Goal: Task Accomplishment & Management: Use online tool/utility

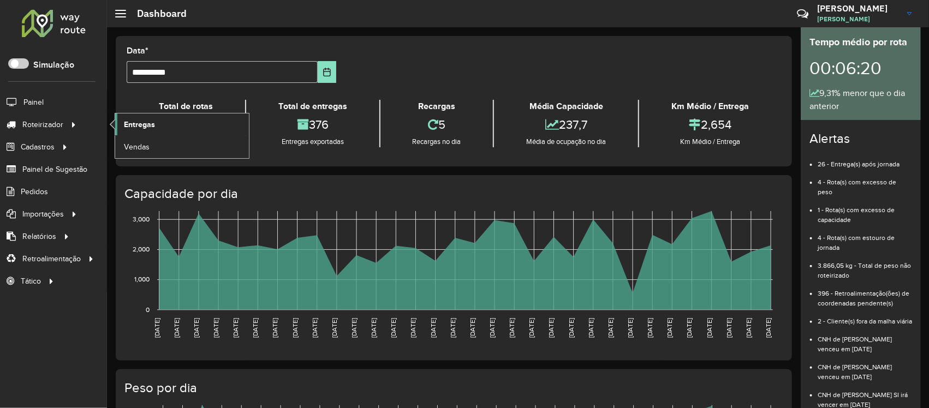
click at [129, 123] on span "Entregas" at bounding box center [139, 124] width 31 height 11
click at [130, 119] on span "Entregas" at bounding box center [139, 124] width 31 height 11
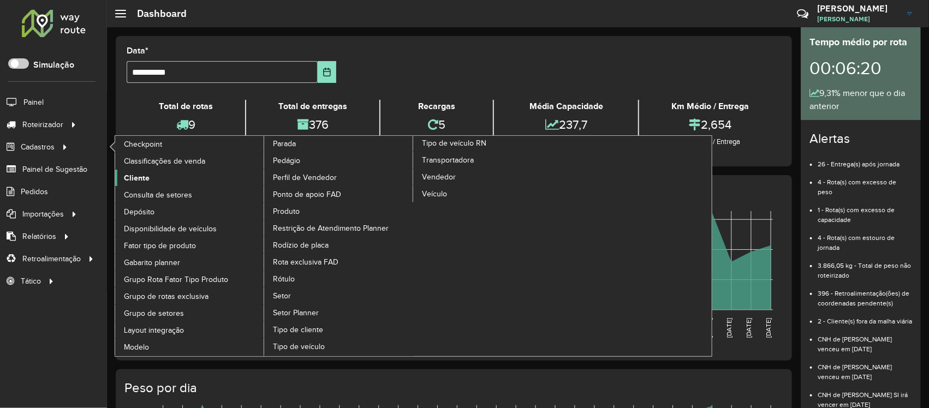
click at [137, 174] on span "Cliente" at bounding box center [137, 178] width 26 height 11
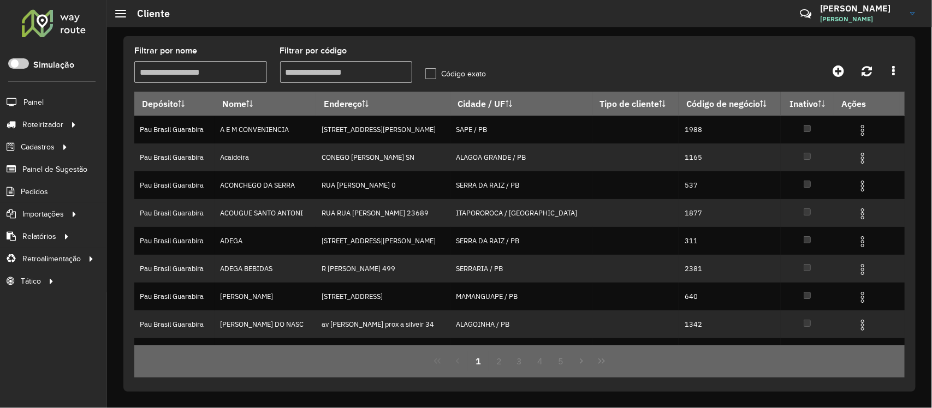
click at [333, 69] on input "Filtrar por código" at bounding box center [346, 72] width 133 height 22
type input "****"
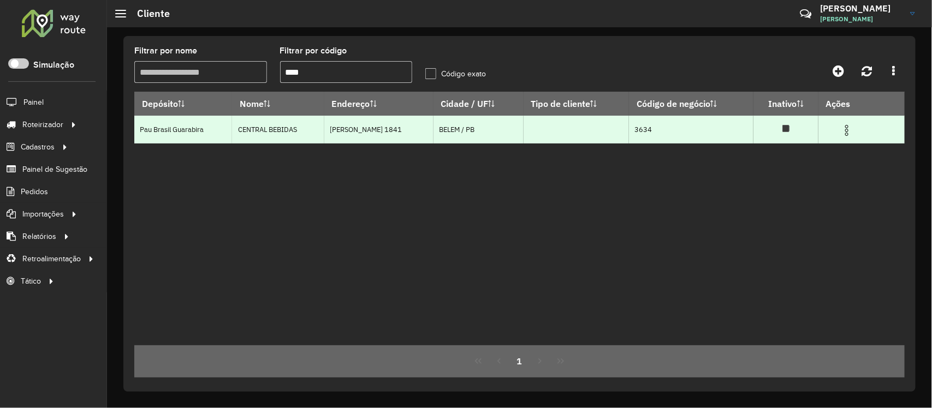
click at [850, 137] on img at bounding box center [846, 130] width 13 height 13
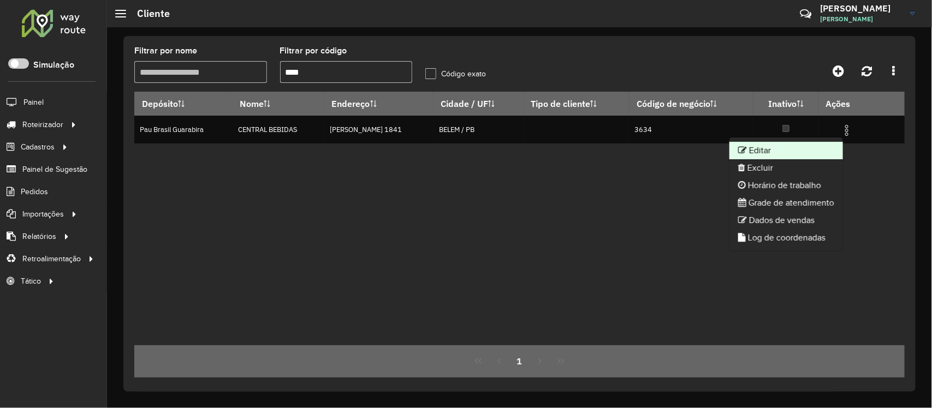
click at [778, 147] on li "Editar" at bounding box center [786, 150] width 114 height 17
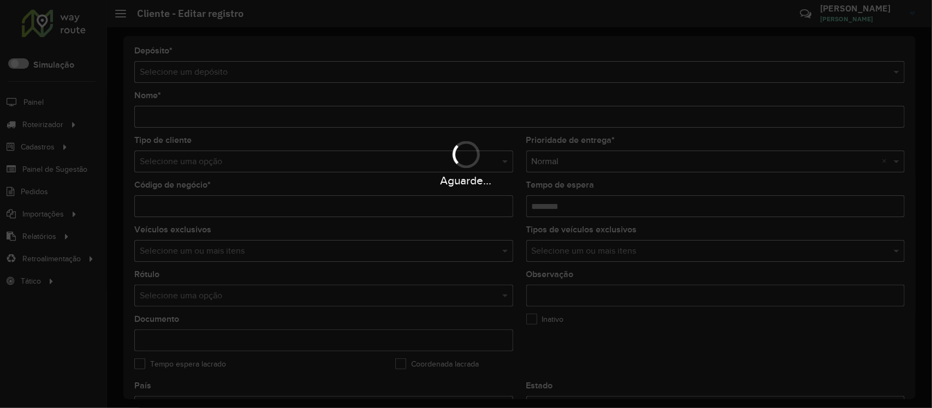
type input "**********"
type input "****"
type input "********"
type input "**********"
type input "*****"
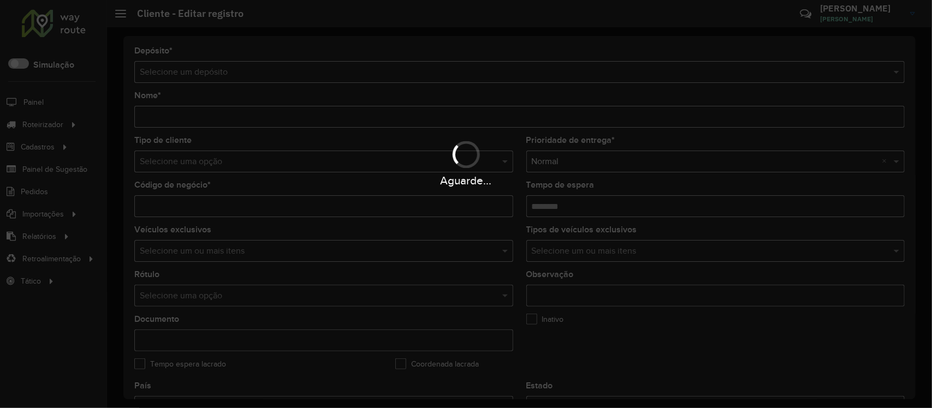
type input "******"
type input "*********"
type input "**********"
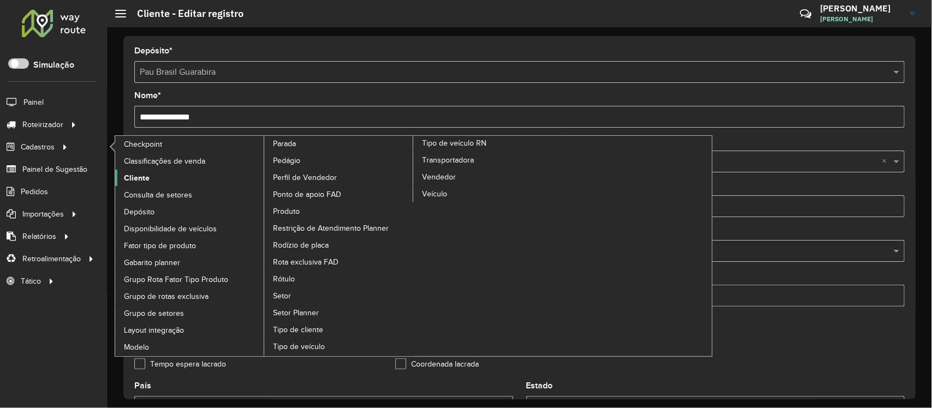
click at [146, 175] on span "Cliente" at bounding box center [137, 178] width 26 height 11
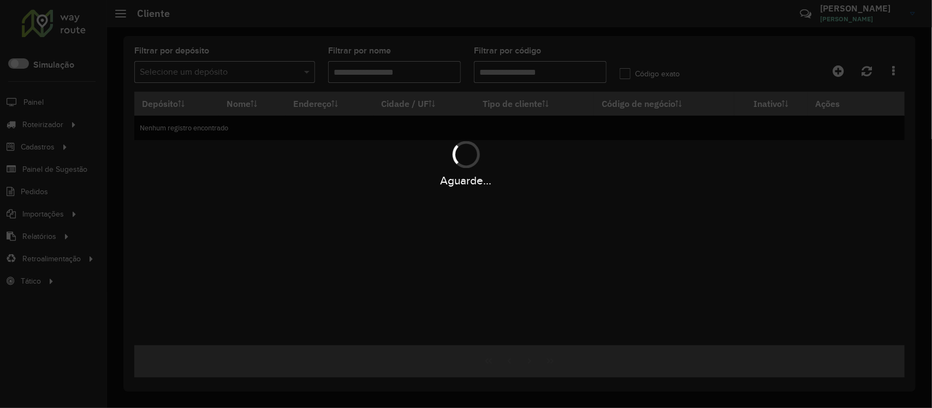
type input "****"
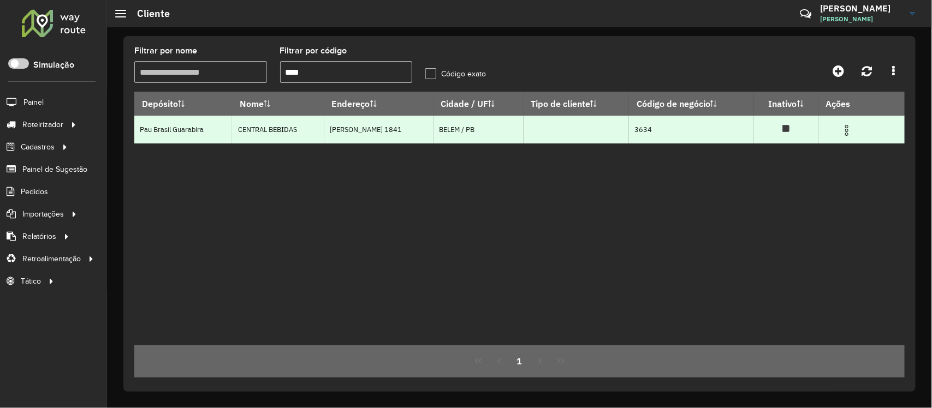
click at [847, 133] on img at bounding box center [846, 130] width 13 height 13
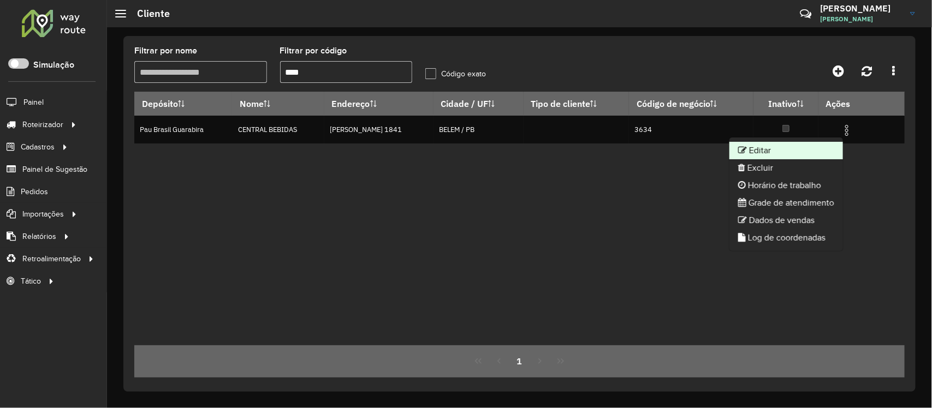
click at [795, 147] on li "Editar" at bounding box center [786, 150] width 114 height 17
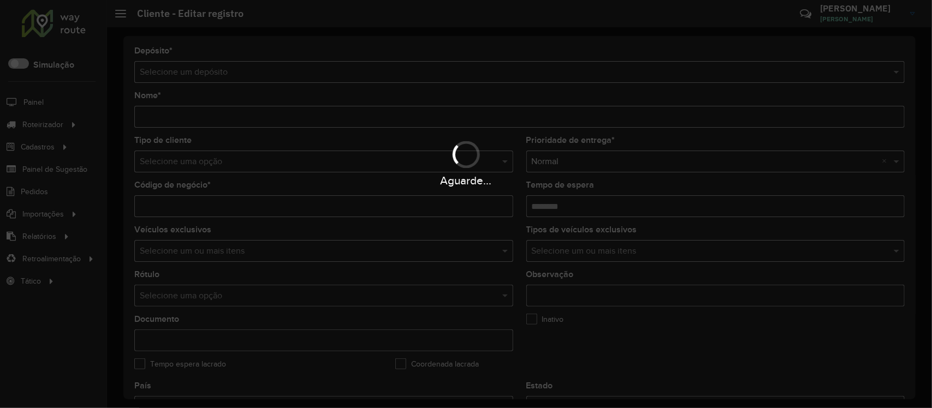
type input "**********"
type input "****"
type input "********"
type input "**********"
type input "*****"
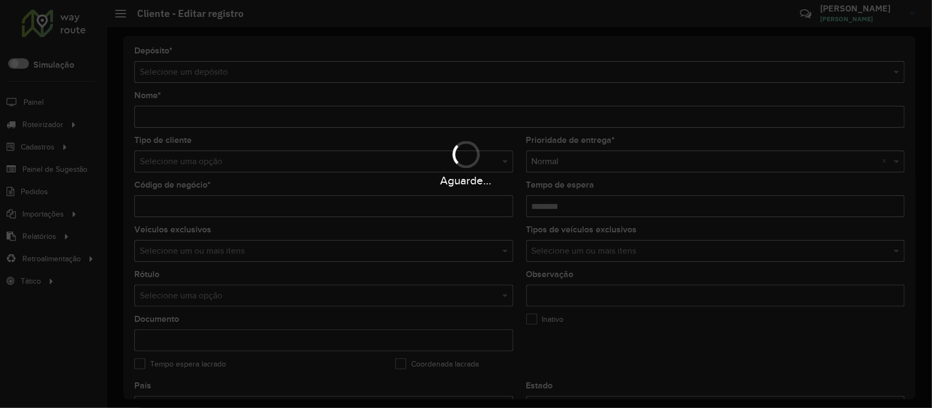
type input "******"
type input "*********"
type input "**********"
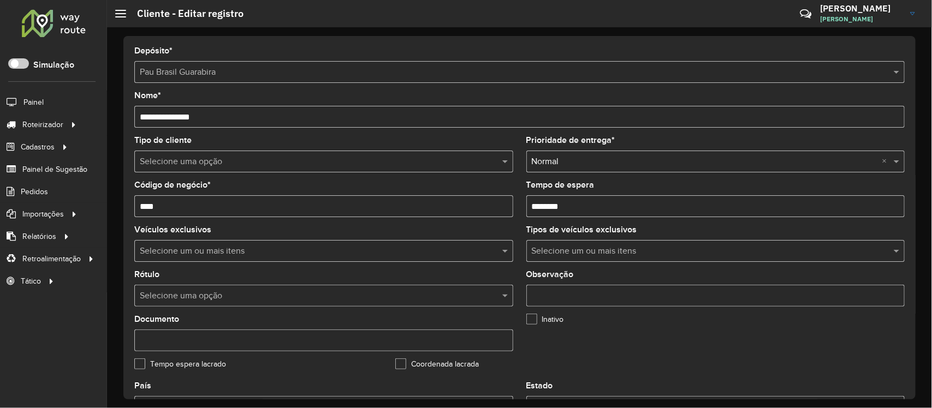
click at [194, 293] on input "text" at bounding box center [313, 296] width 346 height 13
click at [506, 298] on span at bounding box center [507, 295] width 14 height 13
type input "******"
click at [596, 319] on div "Inativo" at bounding box center [650, 322] width 248 height 13
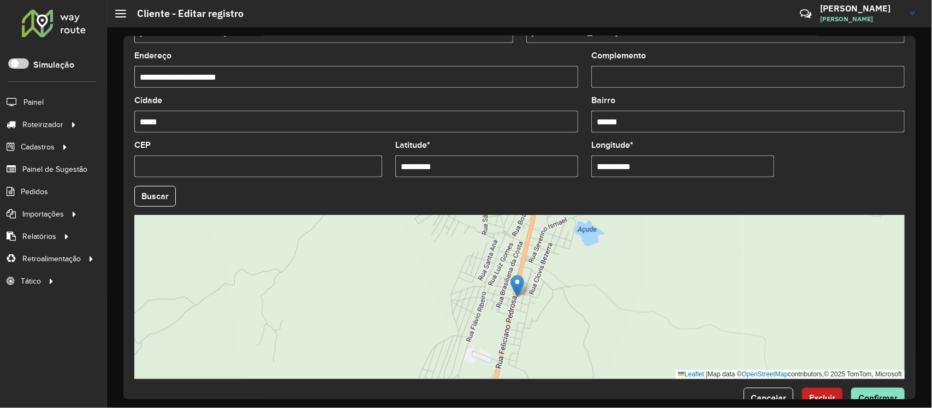
scroll to position [408, 0]
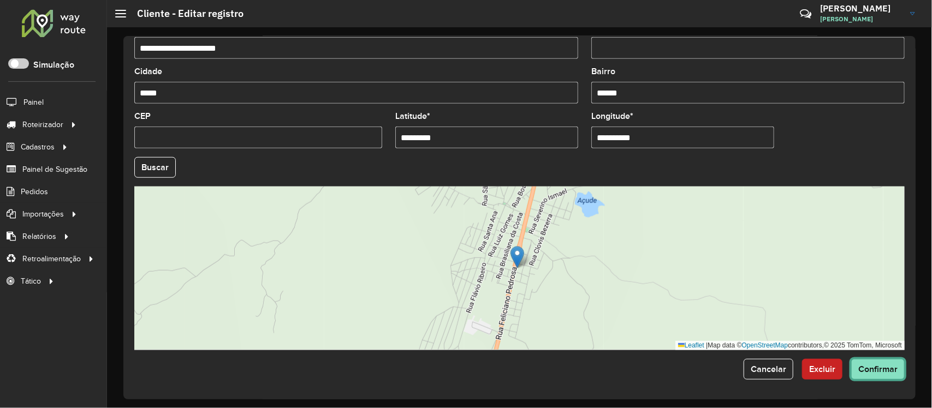
click at [871, 372] on span "Confirmar" at bounding box center [877, 369] width 39 height 9
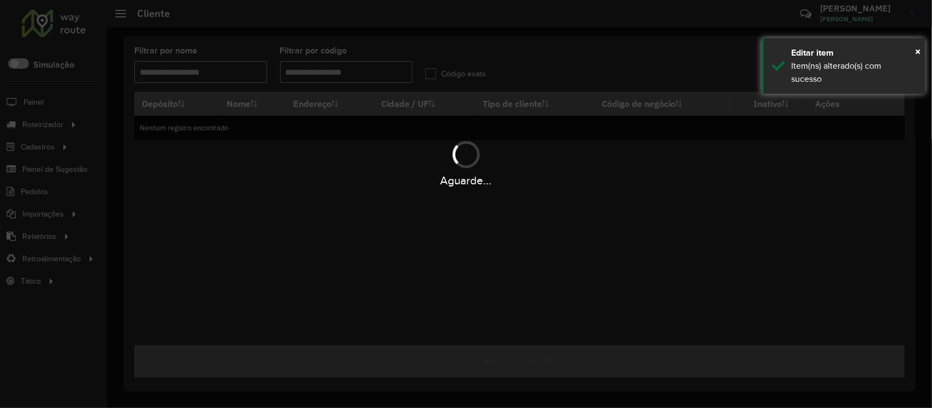
type input "****"
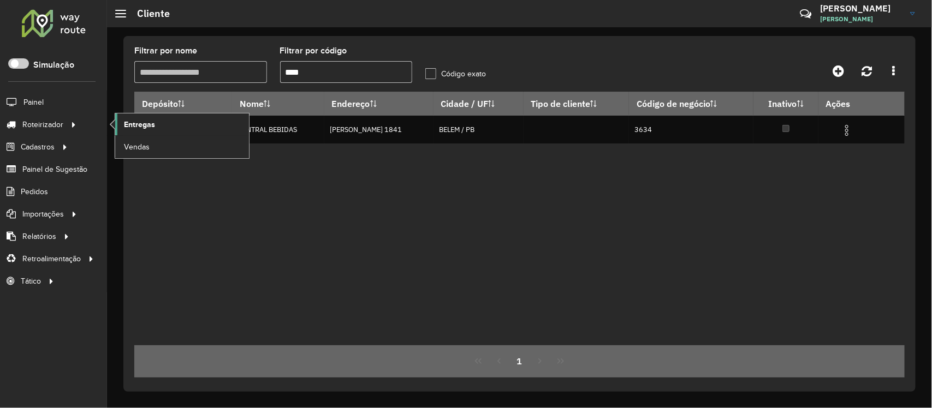
click at [135, 124] on span "Entregas" at bounding box center [139, 124] width 31 height 11
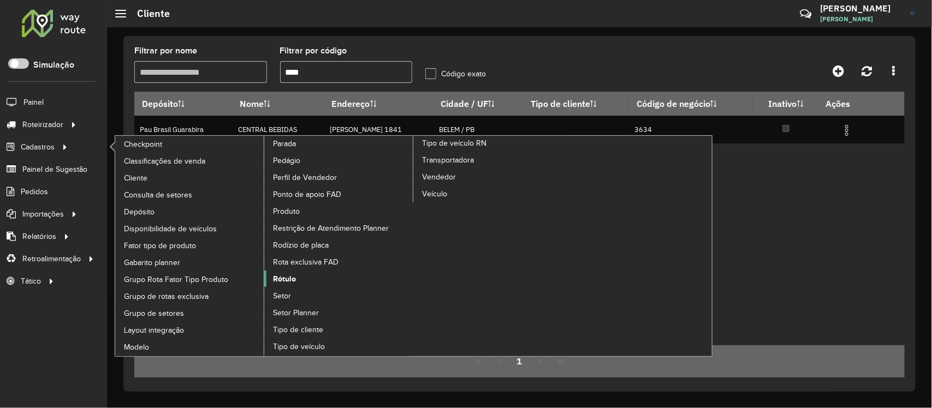
click at [286, 281] on span "Rótulo" at bounding box center [284, 279] width 23 height 11
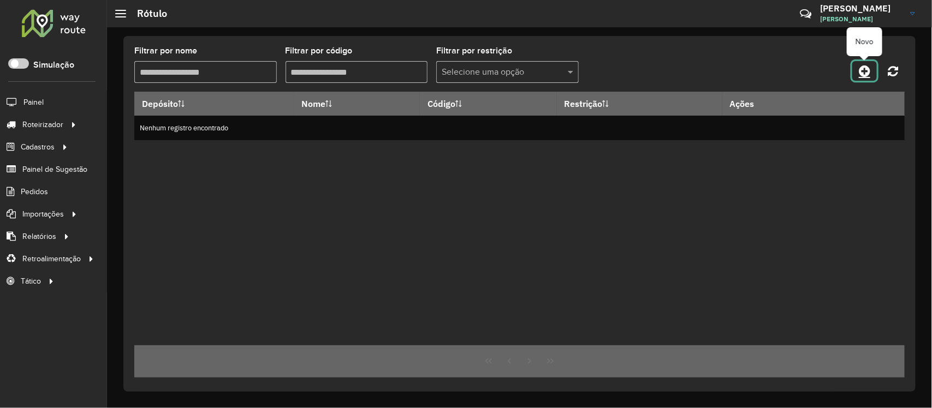
click at [861, 66] on icon at bounding box center [864, 70] width 11 height 13
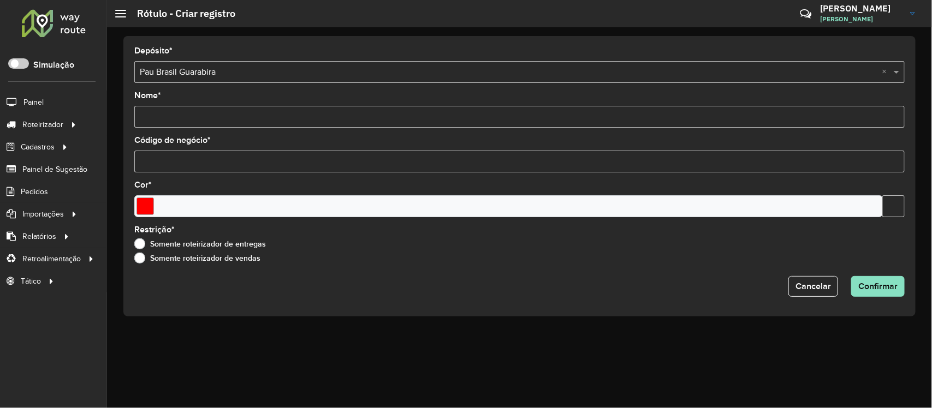
click at [173, 167] on input "Código de negócio *" at bounding box center [519, 162] width 770 height 22
click at [899, 69] on span at bounding box center [898, 72] width 14 height 13
click at [165, 163] on input "Código de negócio *" at bounding box center [519, 162] width 770 height 22
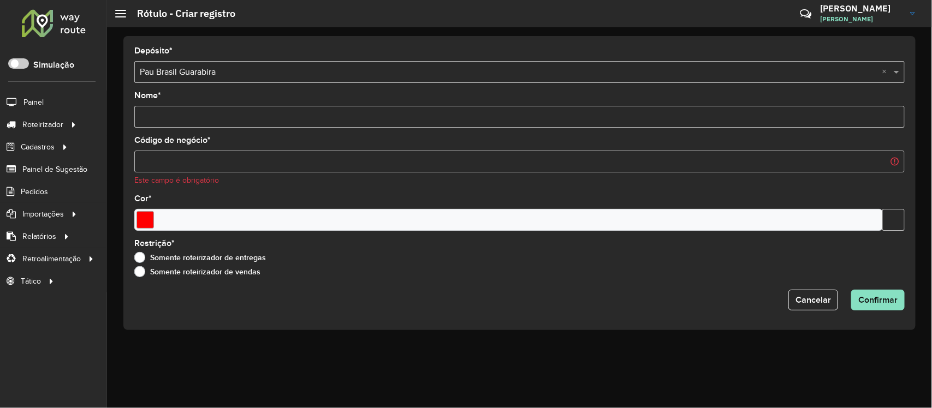
click at [458, 257] on div "Restrição * Somente roteirizador de entregas Somente roteirizador de vendas" at bounding box center [519, 260] width 770 height 41
click at [227, 161] on input "Código de negócio *" at bounding box center [519, 162] width 770 height 22
click at [786, 195] on form "Depósito * Selecione um depósito × Pau Brasil Guarabira × Nome * Código de negó…" at bounding box center [519, 179] width 770 height 264
click at [893, 163] on input "Código de negócio *" at bounding box center [519, 162] width 770 height 22
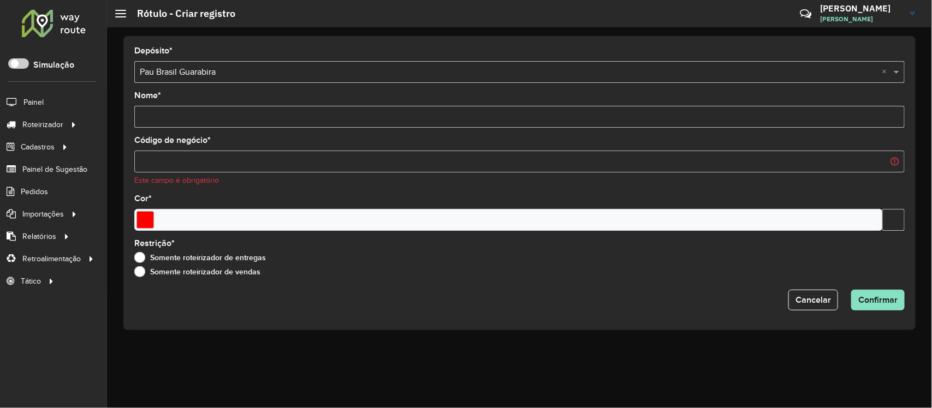
click at [893, 163] on input "Código de negócio *" at bounding box center [519, 162] width 770 height 22
click at [763, 165] on input "Código de negócio *" at bounding box center [519, 162] width 770 height 22
click at [569, 223] on div at bounding box center [508, 220] width 749 height 22
click at [140, 223] on input "Select a color" at bounding box center [145, 219] width 17 height 17
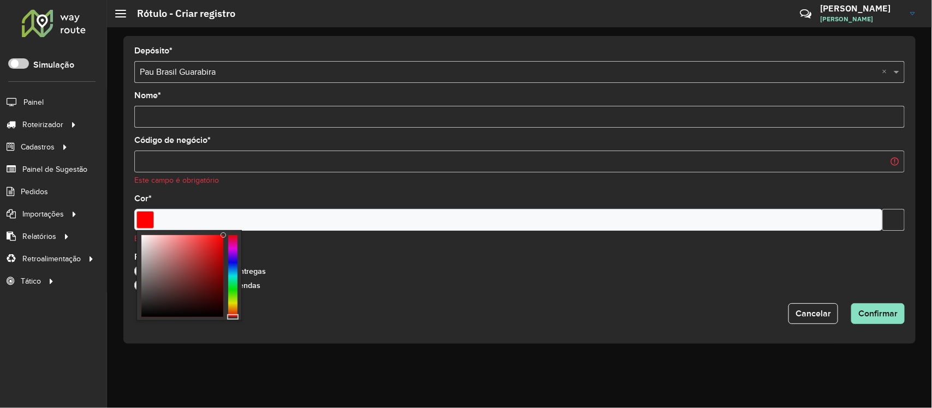
click at [252, 195] on form "Depósito * Selecione um depósito × Pau Brasil Guarabira × Nome * Código de negó…" at bounding box center [519, 185] width 770 height 277
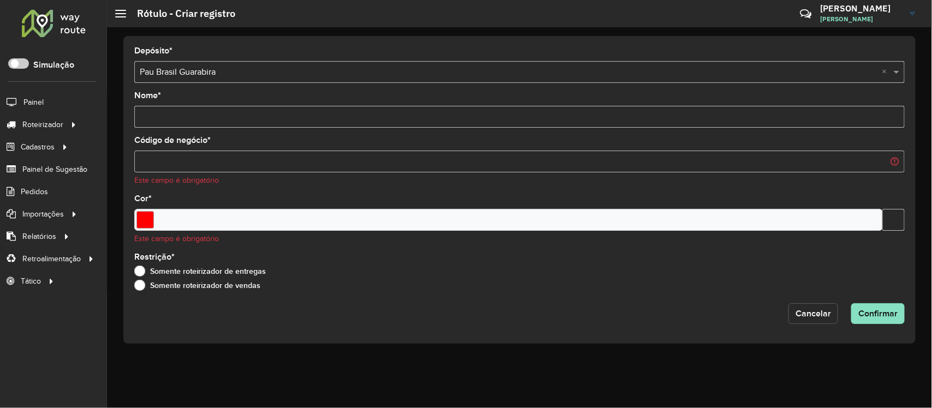
click at [818, 309] on button "Cancelar" at bounding box center [813, 314] width 50 height 21
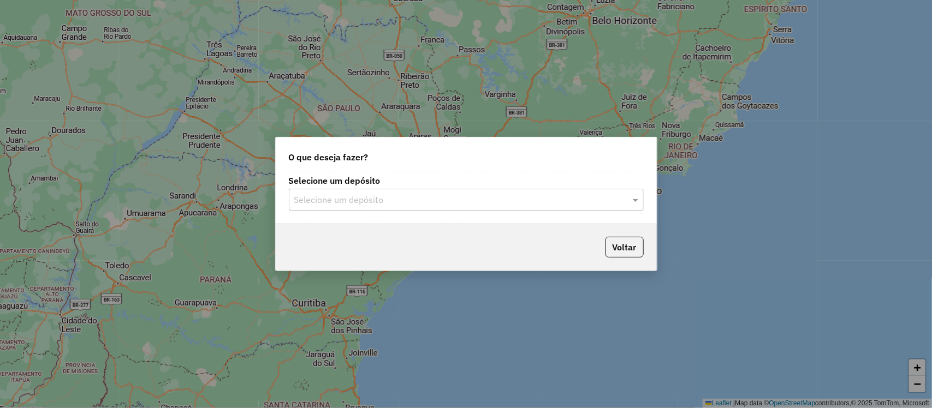
click at [508, 201] on input "text" at bounding box center [455, 200] width 322 height 13
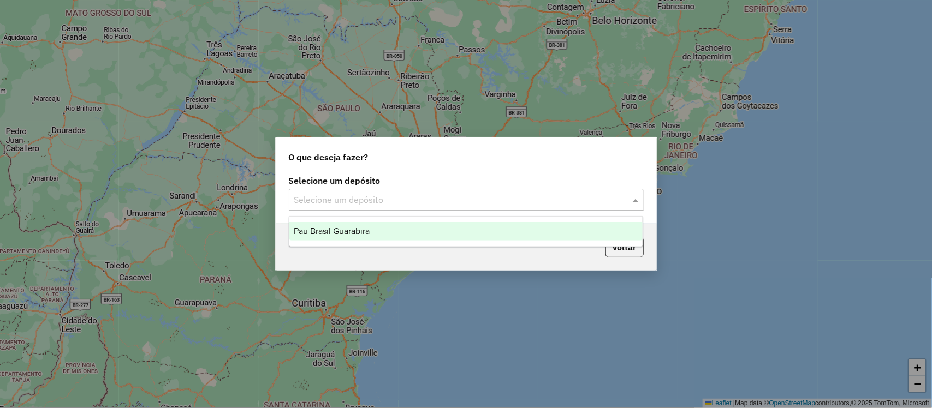
click at [503, 227] on div "Pau Brasil Guarabira" at bounding box center [466, 231] width 354 height 19
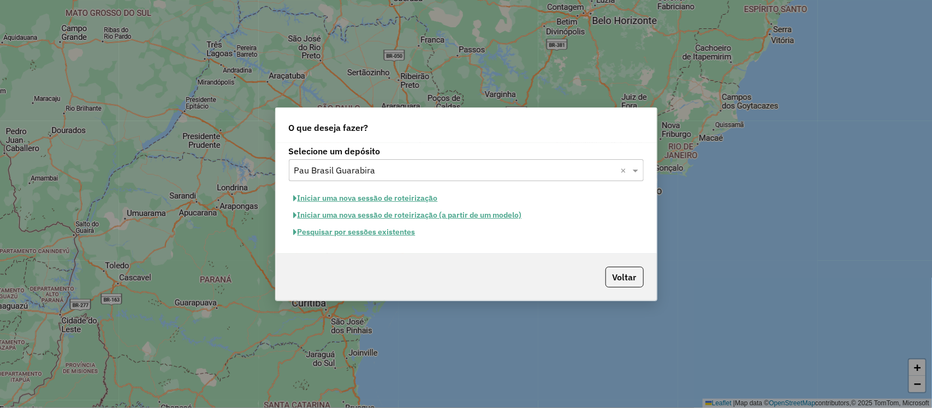
click at [370, 195] on button "Iniciar uma nova sessão de roteirização" at bounding box center [366, 198] width 154 height 17
select select "*"
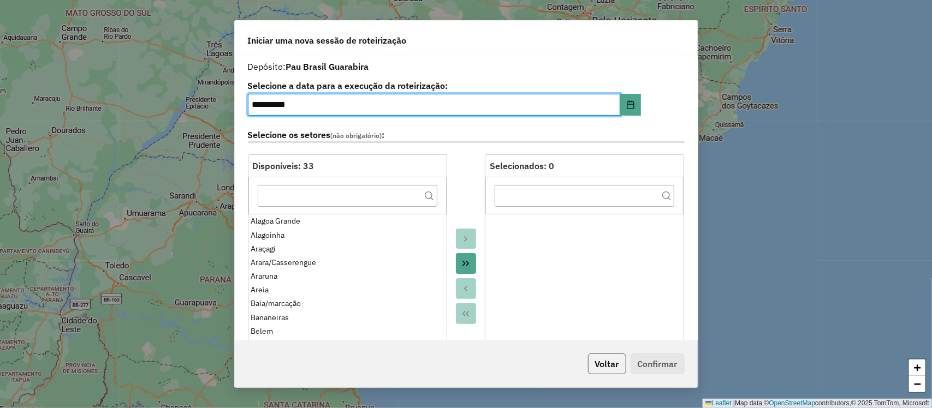
click at [612, 361] on button "Voltar" at bounding box center [607, 364] width 38 height 21
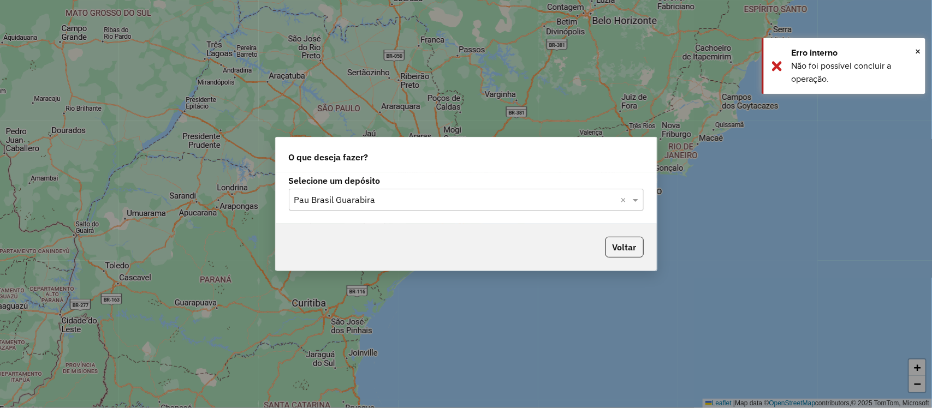
click at [398, 198] on input "text" at bounding box center [455, 200] width 322 height 13
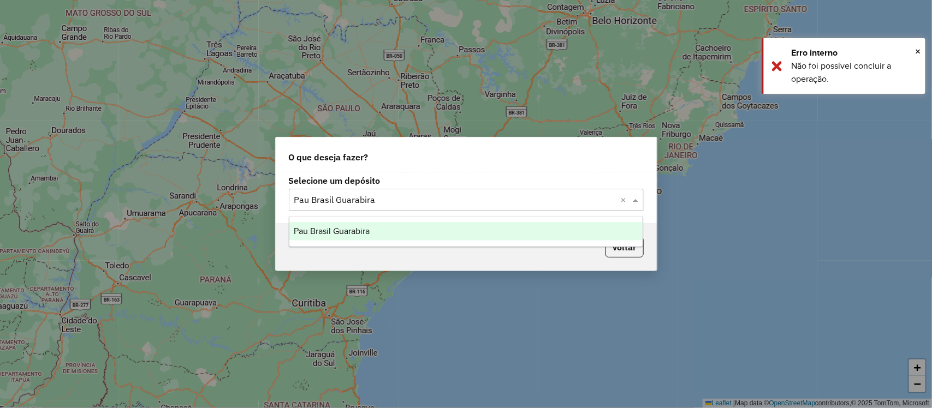
click at [363, 229] on span "Pau Brasil Guarabira" at bounding box center [332, 231] width 76 height 9
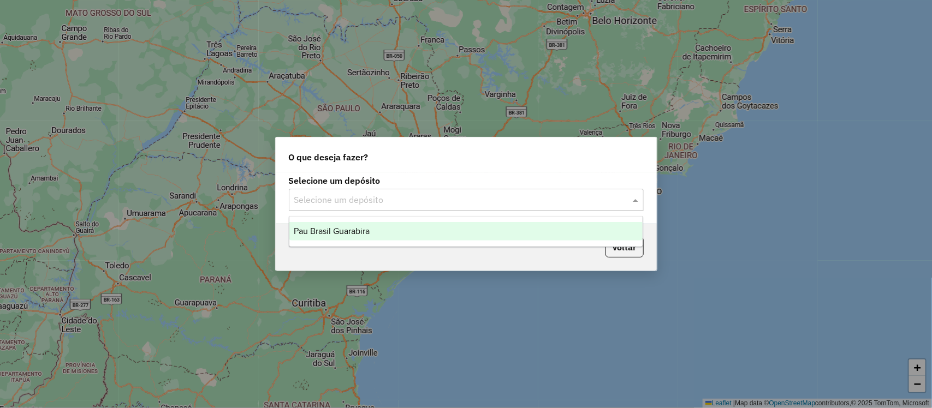
click at [416, 192] on div "Selecione um depósito" at bounding box center [466, 200] width 355 height 22
click at [408, 226] on div "Pau Brasil Guarabira" at bounding box center [466, 231] width 354 height 19
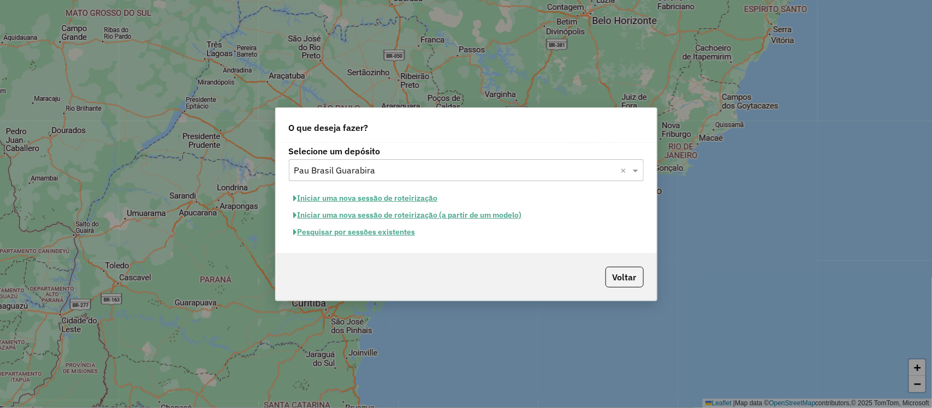
click at [371, 230] on button "Pesquisar por sessões existentes" at bounding box center [355, 232] width 132 height 17
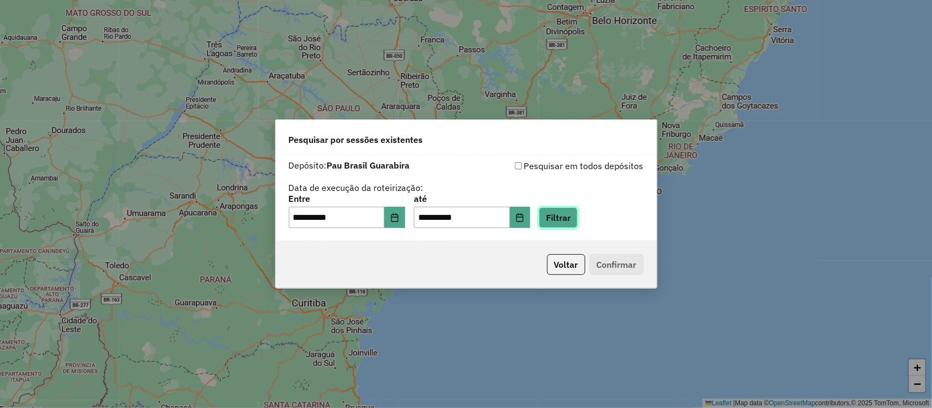
click at [563, 217] on button "Filtrar" at bounding box center [558, 217] width 39 height 21
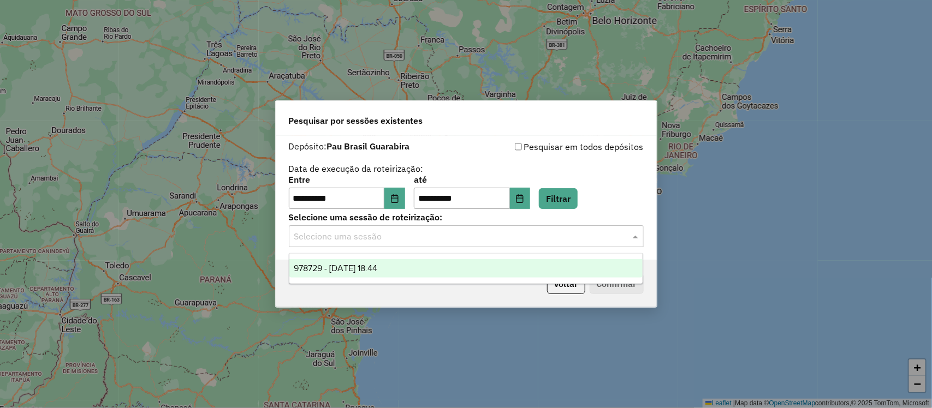
click at [367, 236] on input "text" at bounding box center [455, 236] width 322 height 13
click at [371, 264] on span "978729 - 13/08/2025 18:44" at bounding box center [336, 268] width 84 height 9
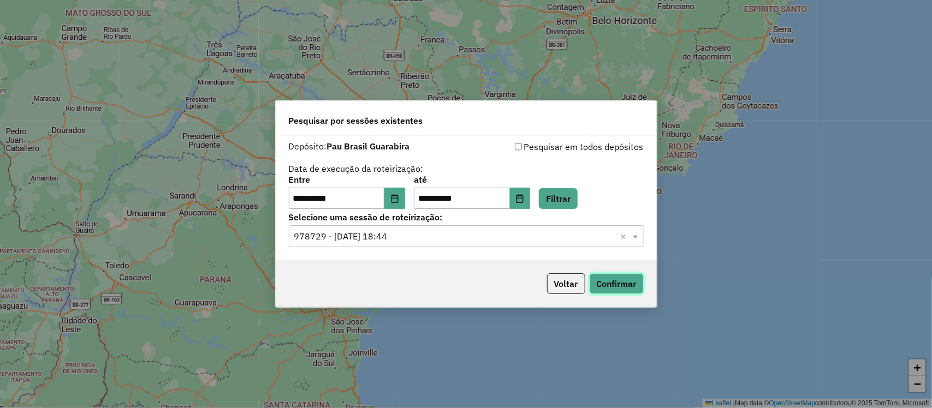
click at [599, 280] on button "Confirmar" at bounding box center [617, 284] width 54 height 21
click at [398, 203] on icon "Choose Date" at bounding box center [394, 198] width 7 height 9
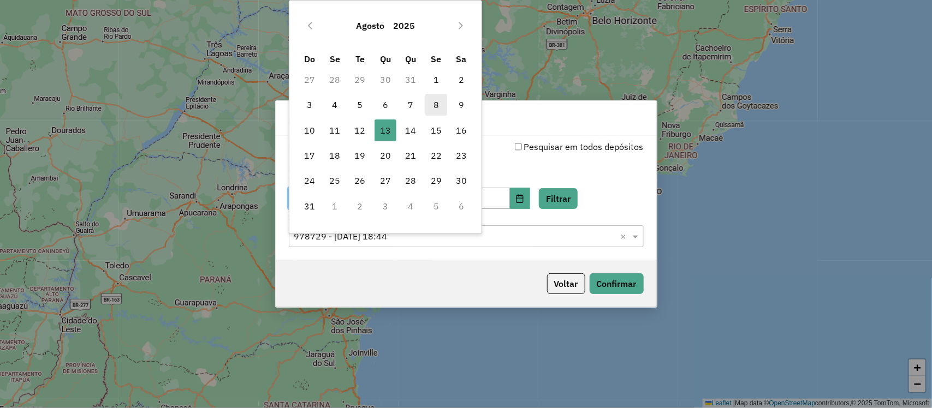
click at [438, 110] on span "8" at bounding box center [436, 105] width 22 height 22
type input "**********"
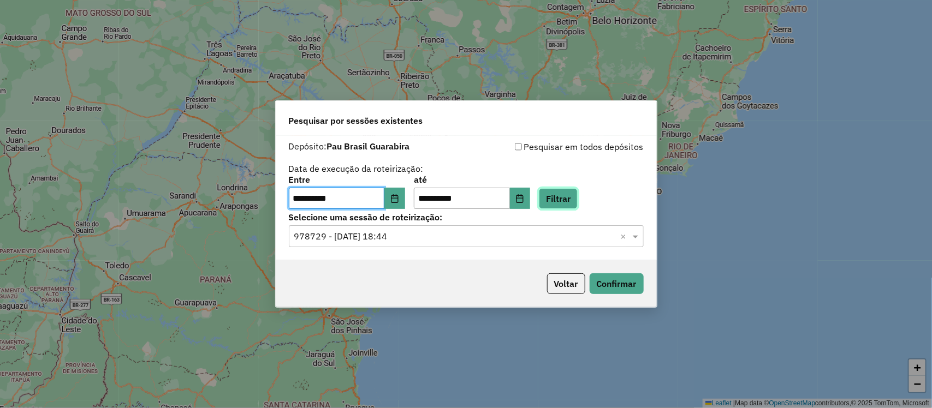
click at [575, 195] on button "Filtrar" at bounding box center [558, 198] width 39 height 21
click at [390, 239] on input "text" at bounding box center [455, 236] width 322 height 13
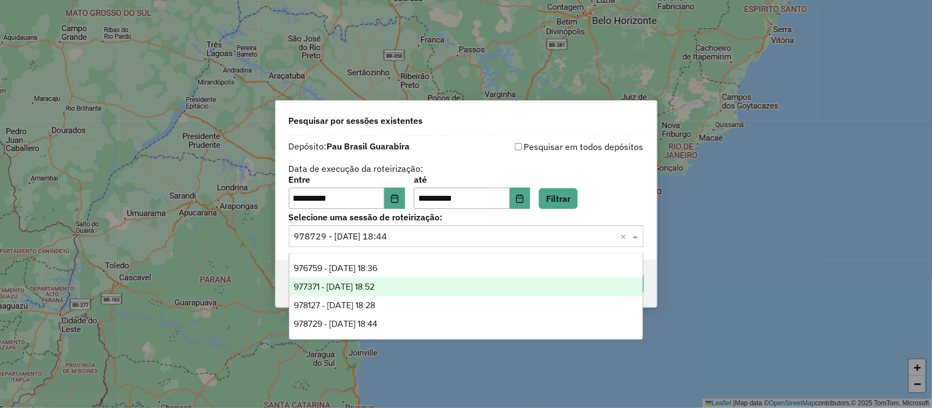
click at [366, 282] on span "977371 - 09/08/2025 18:52" at bounding box center [334, 286] width 81 height 9
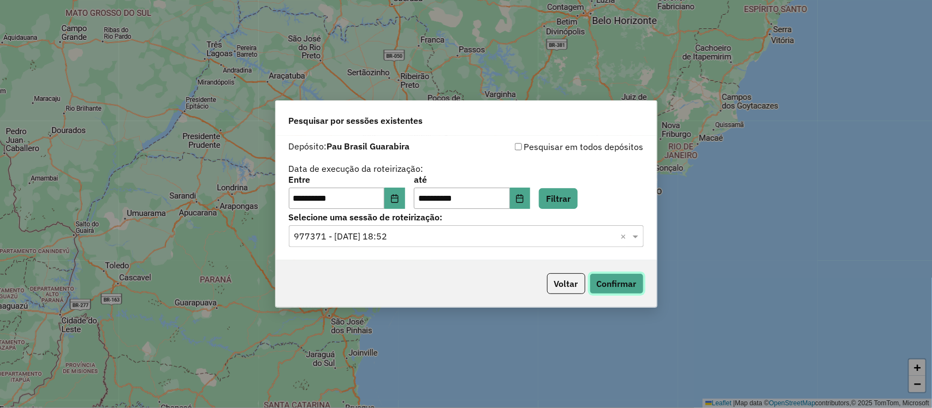
click at [612, 284] on button "Confirmar" at bounding box center [617, 284] width 54 height 21
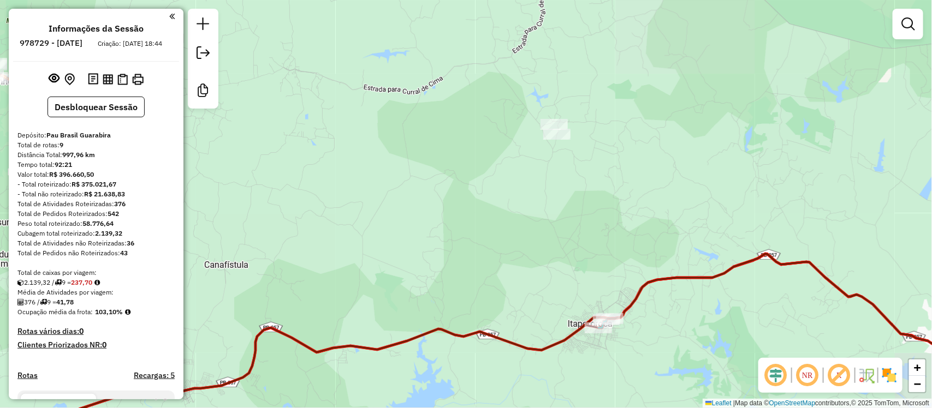
drag, startPoint x: 587, startPoint y: 126, endPoint x: 580, endPoint y: 139, distance: 15.4
click at [586, 143] on div "Janela de atendimento Grade de atendimento Capacidade Transportadoras Veículos …" at bounding box center [466, 204] width 932 height 408
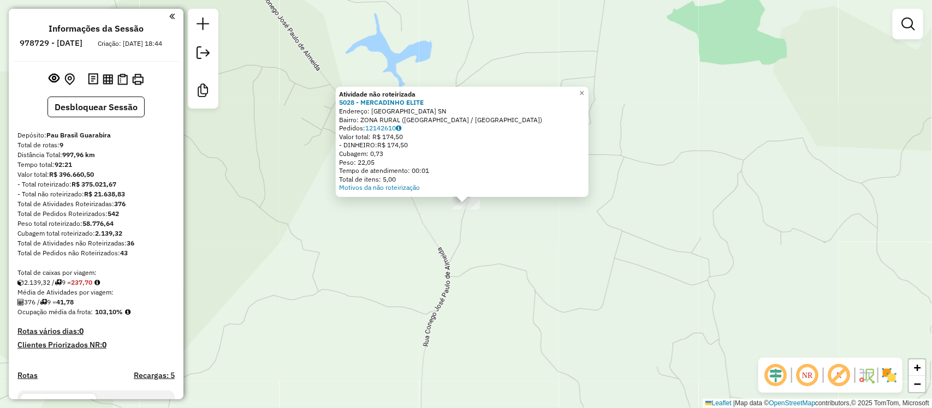
click at [525, 253] on div "Atividade não roteirizada 5028 - MERCADINHO ELITE Endereço: Sitio Cipual SN Bai…" at bounding box center [466, 204] width 932 height 408
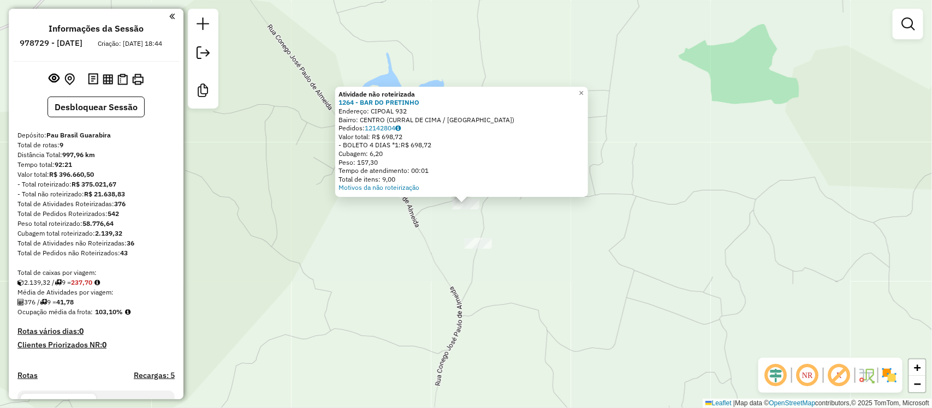
click at [519, 209] on div "Atividade não roteirizada 1264 - BAR DO PRETINHO Endereço: CIPOAL 932 Bairro: C…" at bounding box center [466, 204] width 932 height 408
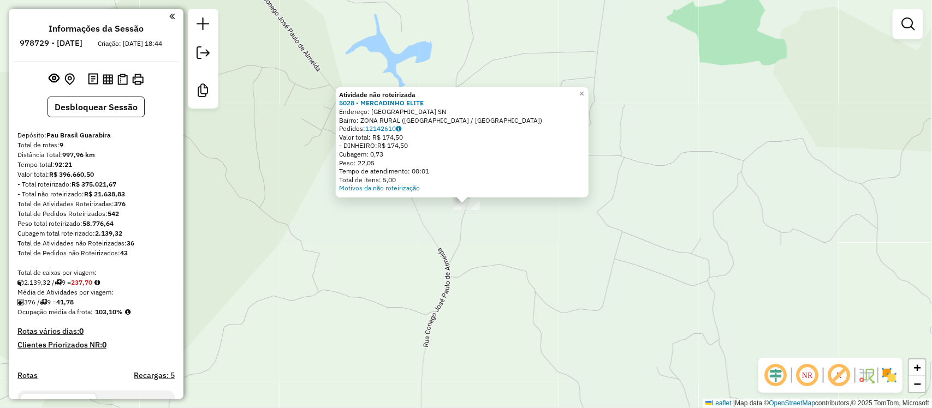
click at [482, 246] on div "Atividade não roteirizada 5028 - MERCADINHO ELITE Endereço: Sitio Cipual SN Bai…" at bounding box center [466, 204] width 932 height 408
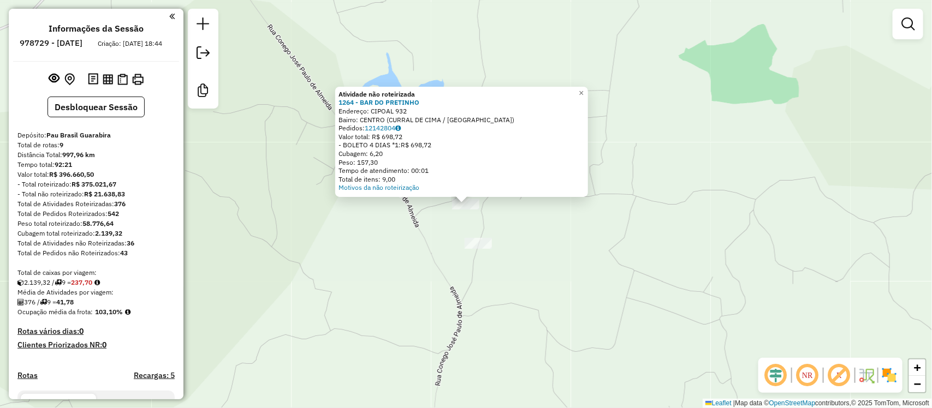
click at [514, 244] on div "Atividade não roteirizada 1264 - BAR DO PRETINHO Endereço: CIPOAL 932 Bairro: C…" at bounding box center [466, 204] width 932 height 408
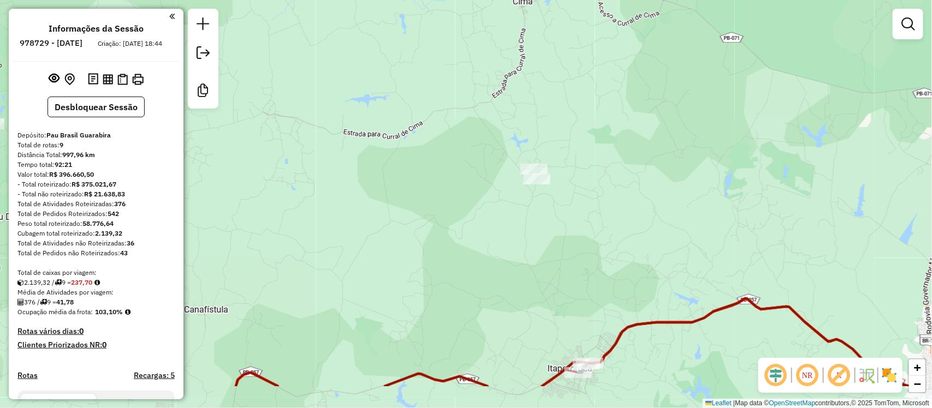
drag, startPoint x: 529, startPoint y: 206, endPoint x: 560, endPoint y: 143, distance: 70.8
click at [560, 143] on div "Janela de atendimento Grade de atendimento Capacidade Transportadoras Veículos …" at bounding box center [466, 204] width 932 height 408
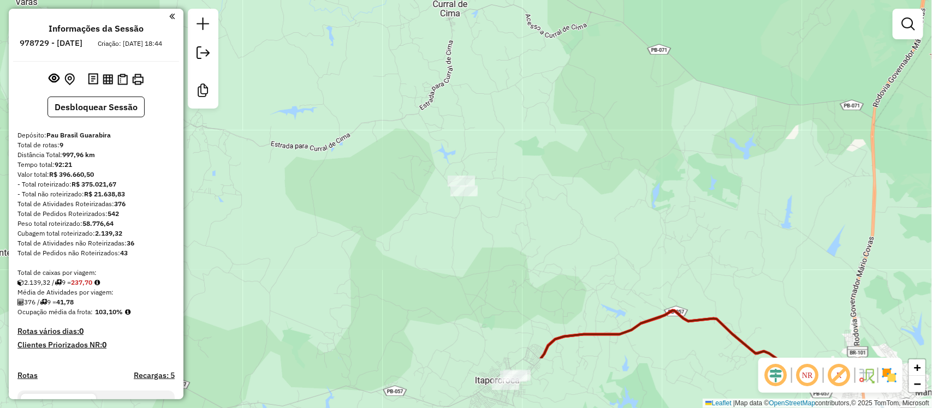
drag, startPoint x: 476, startPoint y: 179, endPoint x: 489, endPoint y: 90, distance: 89.4
click at [489, 90] on div "Janela de atendimento Grade de atendimento Capacidade Transportadoras Veículos …" at bounding box center [466, 204] width 932 height 408
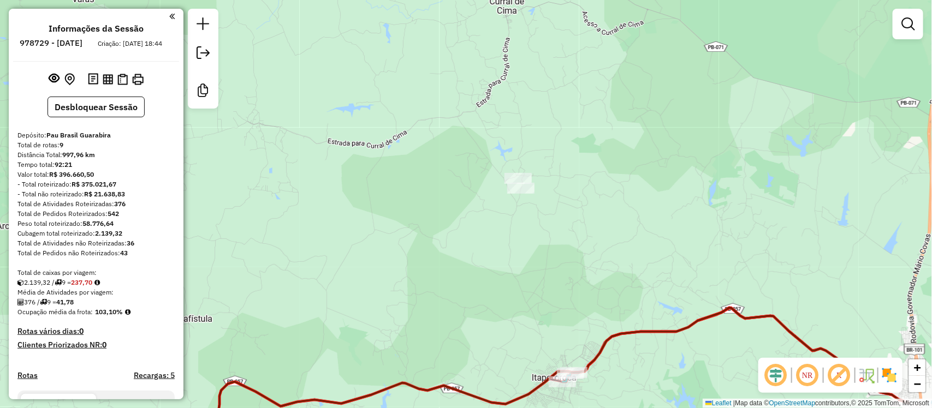
drag, startPoint x: 506, startPoint y: 41, endPoint x: 563, endPoint y: 39, distance: 56.9
click at [563, 39] on div "Janela de atendimento Grade de atendimento Capacidade Transportadoras Veículos …" at bounding box center [466, 204] width 932 height 408
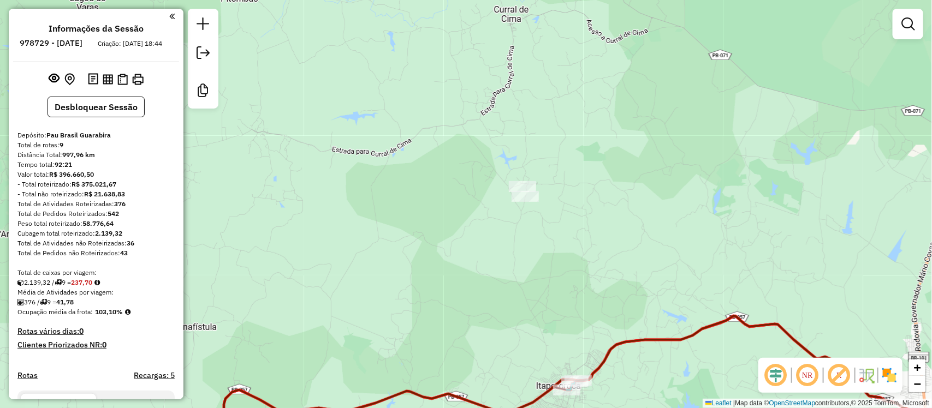
drag, startPoint x: 549, startPoint y: 54, endPoint x: 553, endPoint y: 62, distance: 9.3
click at [553, 62] on div "Janela de atendimento Grade de atendimento Capacidade Transportadoras Veículos …" at bounding box center [466, 204] width 932 height 408
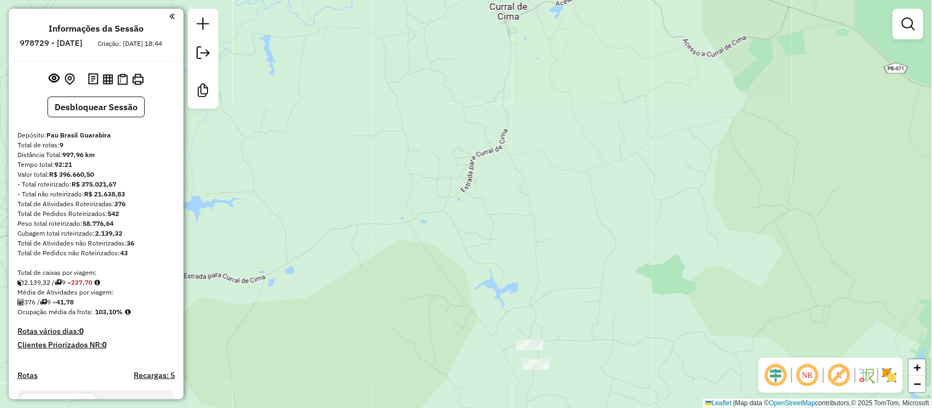
drag, startPoint x: 569, startPoint y: 55, endPoint x: 575, endPoint y: 41, distance: 14.4
click at [575, 41] on div "Janela de atendimento Grade de atendimento Capacidade Transportadoras Veículos …" at bounding box center [466, 204] width 932 height 408
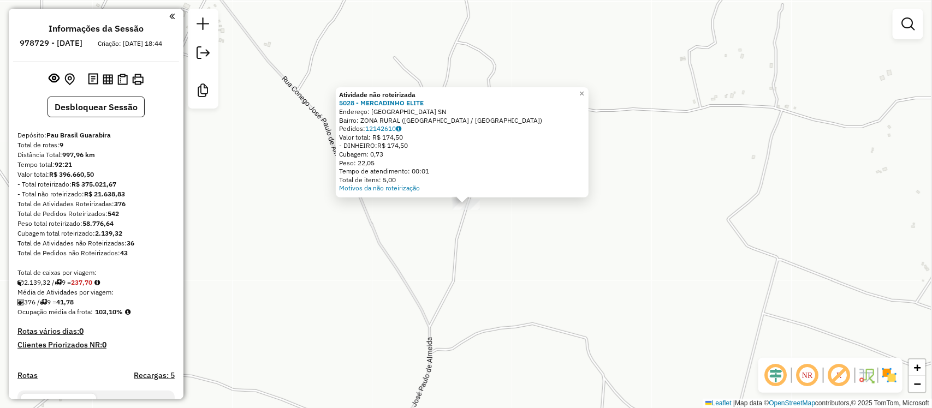
click at [495, 280] on div "Atividade não roteirizada 5028 - MERCADINHO ELITE Endereço: Sitio Cipual SN Bai…" at bounding box center [466, 204] width 932 height 408
click at [483, 227] on div "Atividade não roteirizada 5028 - MERCADINHO ELITE Endereço: Sitio Cipual SN Bai…" at bounding box center [466, 204] width 932 height 408
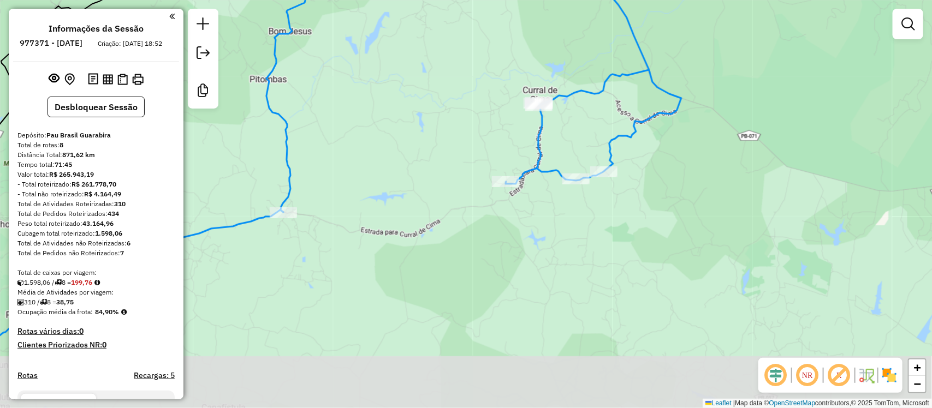
drag, startPoint x: 716, startPoint y: 292, endPoint x: 691, endPoint y: 216, distance: 79.9
click at [691, 216] on div "Janela de atendimento Grade de atendimento Capacidade Transportadoras Veículos …" at bounding box center [466, 204] width 932 height 408
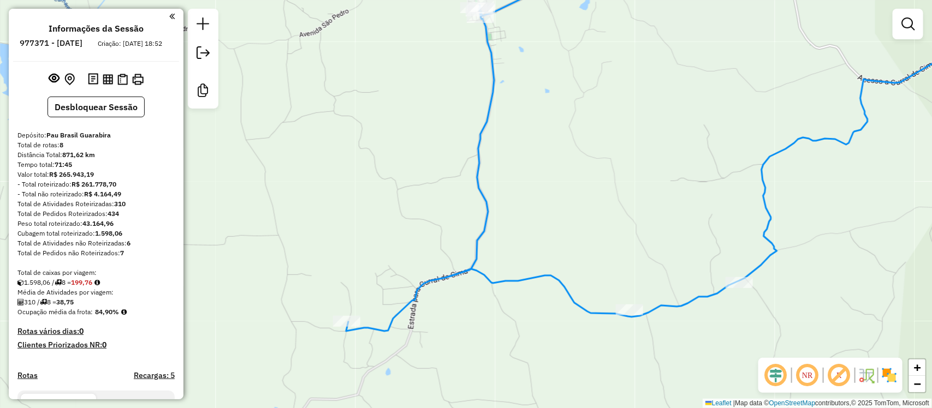
drag, startPoint x: 549, startPoint y: 45, endPoint x: 546, endPoint y: 64, distance: 19.4
click at [546, 64] on div "Janela de atendimento Grade de atendimento Capacidade Transportadoras Veículos …" at bounding box center [466, 204] width 932 height 408
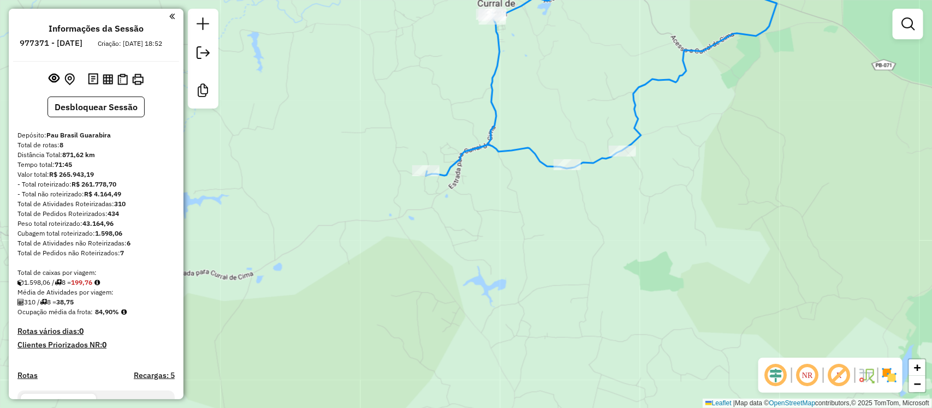
drag, startPoint x: 501, startPoint y: 62, endPoint x: 522, endPoint y: 45, distance: 27.2
click at [522, 45] on div "Janela de atendimento Grade de atendimento Capacidade Transportadoras Veículos …" at bounding box center [466, 204] width 932 height 408
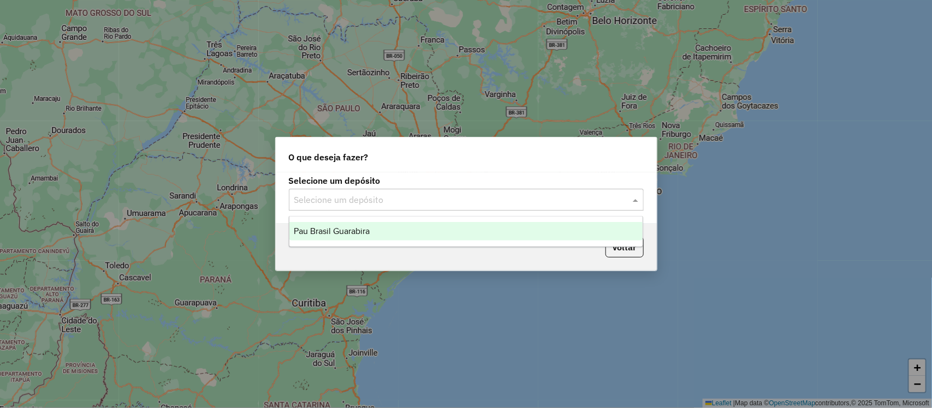
click at [462, 200] on input "text" at bounding box center [455, 200] width 322 height 13
click at [389, 232] on div "Pau Brasil Guarabira" at bounding box center [466, 231] width 354 height 19
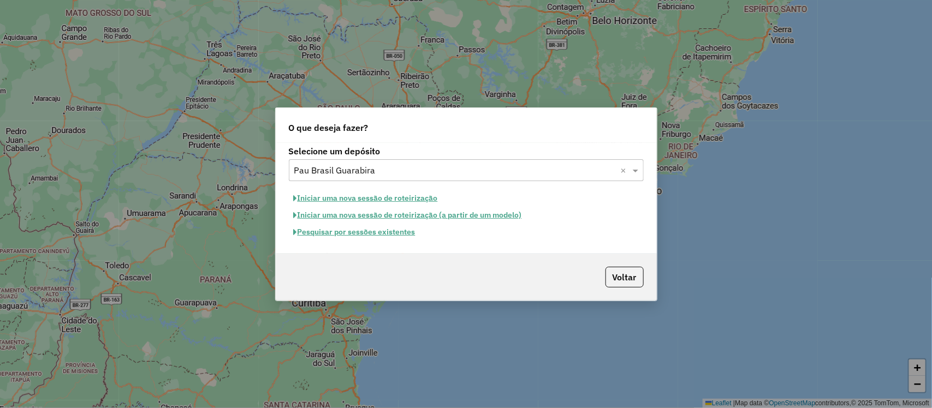
click at [393, 232] on button "Pesquisar por sessões existentes" at bounding box center [355, 232] width 132 height 17
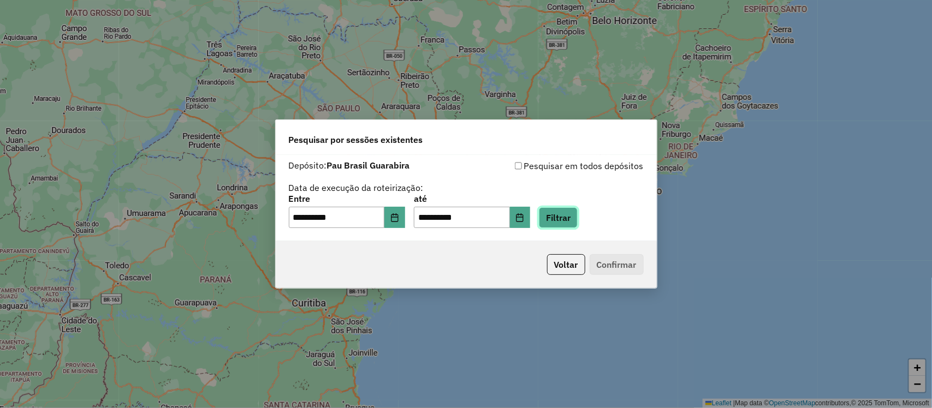
click at [572, 220] on button "Filtrar" at bounding box center [558, 217] width 39 height 21
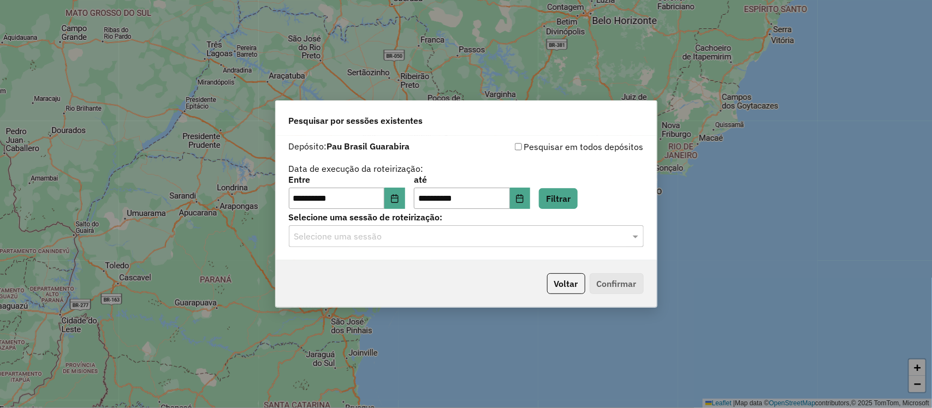
click at [440, 239] on input "text" at bounding box center [455, 236] width 322 height 13
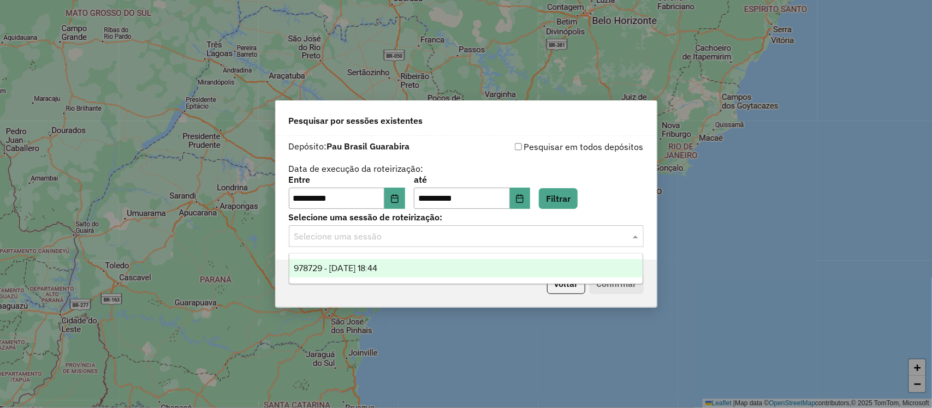
click at [416, 274] on div "978729 - [DATE] 18:44" at bounding box center [466, 268] width 354 height 19
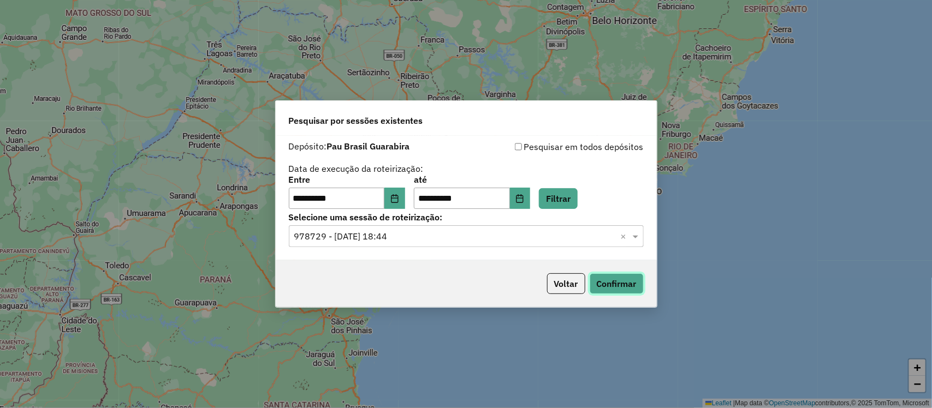
click at [613, 281] on button "Confirmar" at bounding box center [617, 284] width 54 height 21
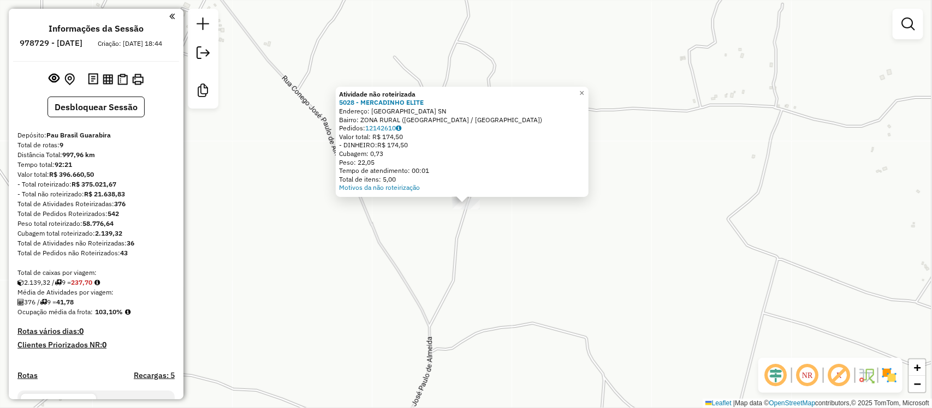
click at [533, 34] on div "Atividade não roteirizada 5028 - MERCADINHO ELITE Endereço: Sitio Cipual SN Bai…" at bounding box center [466, 204] width 932 height 408
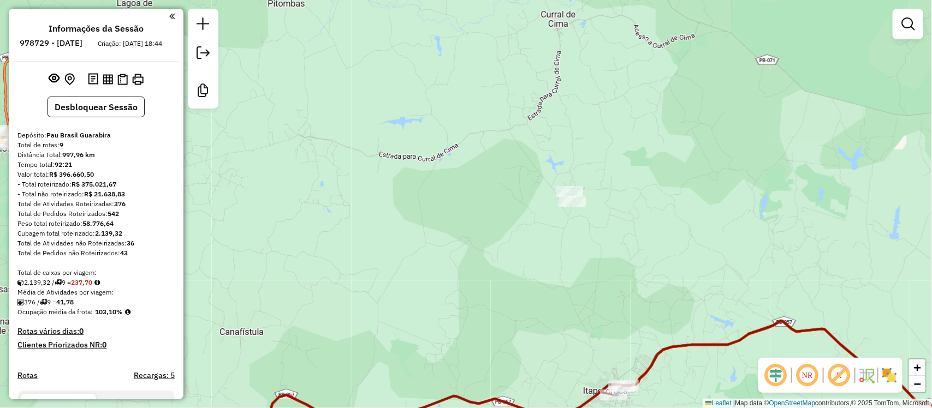
drag, startPoint x: 604, startPoint y: 182, endPoint x: 643, endPoint y: 206, distance: 45.6
click at [643, 206] on div "Janela de atendimento Grade de atendimento Capacidade Transportadoras Veículos …" at bounding box center [466, 204] width 932 height 408
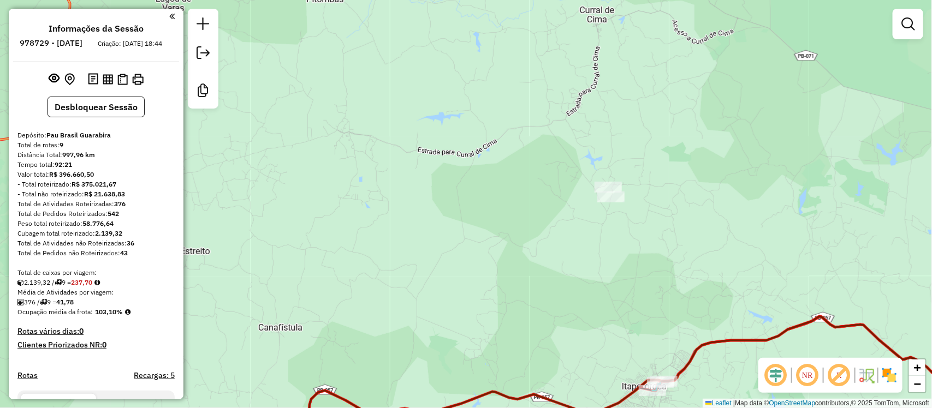
drag, startPoint x: 634, startPoint y: 212, endPoint x: 644, endPoint y: 179, distance: 34.7
click at [644, 179] on div "Janela de atendimento Grade de atendimento Capacidade Transportadoras Veículos …" at bounding box center [466, 204] width 932 height 408
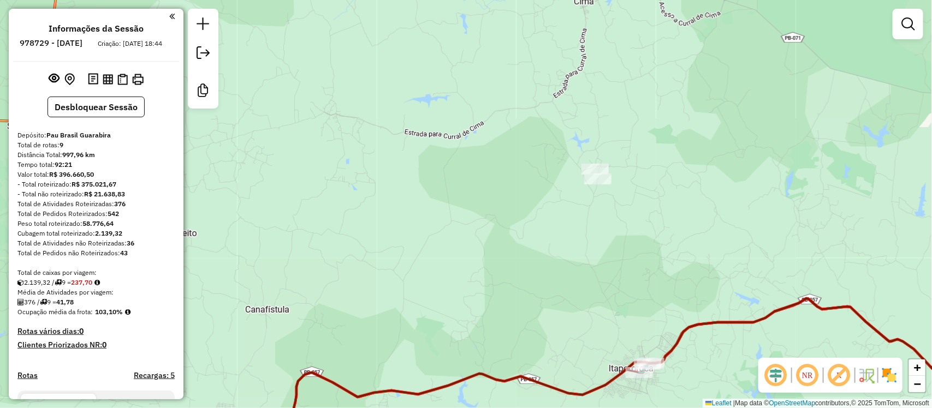
drag, startPoint x: 553, startPoint y: 134, endPoint x: 541, endPoint y: 115, distance: 22.1
click at [541, 115] on div "Janela de atendimento Grade de atendimento Capacidade Transportadoras Veículos …" at bounding box center [466, 204] width 932 height 408
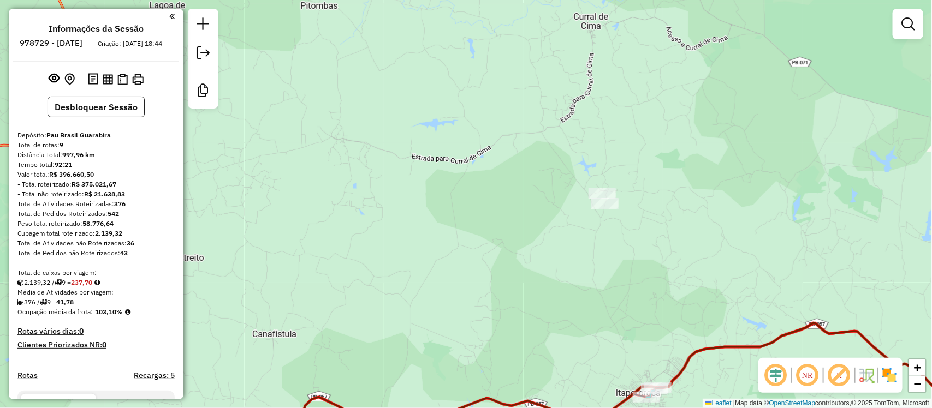
drag, startPoint x: 659, startPoint y: 132, endPoint x: 647, endPoint y: 154, distance: 25.2
click at [647, 154] on div "Janela de atendimento Grade de atendimento Capacidade Transportadoras Veículos …" at bounding box center [466, 204] width 932 height 408
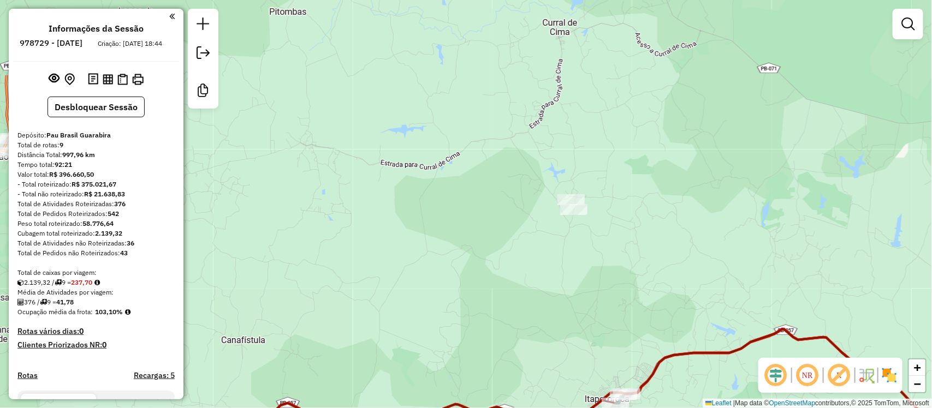
drag, startPoint x: 612, startPoint y: 132, endPoint x: 607, endPoint y: 239, distance: 107.1
click at [607, 239] on div "Janela de atendimento Grade de atendimento Capacidade Transportadoras Veículos …" at bounding box center [466, 204] width 932 height 408
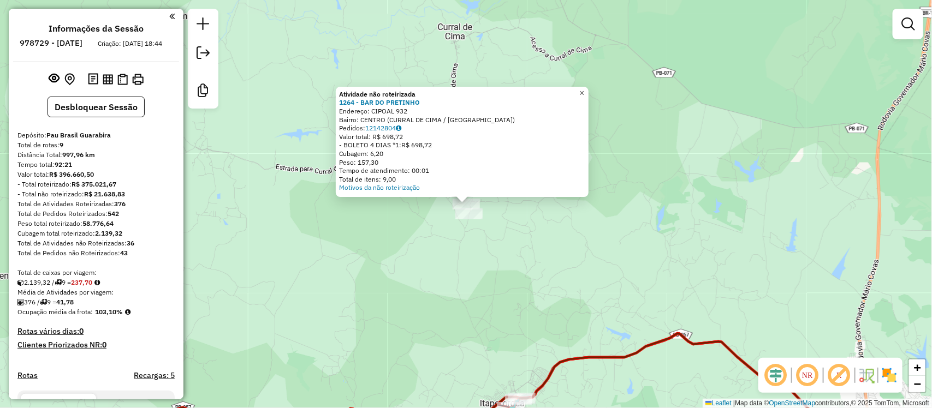
click at [589, 87] on link "×" at bounding box center [582, 93] width 13 height 13
click at [432, 133] on div "Valor total: R$ 698,72" at bounding box center [462, 137] width 246 height 9
click at [402, 188] on link "Motivos da não roteirização" at bounding box center [379, 187] width 81 height 8
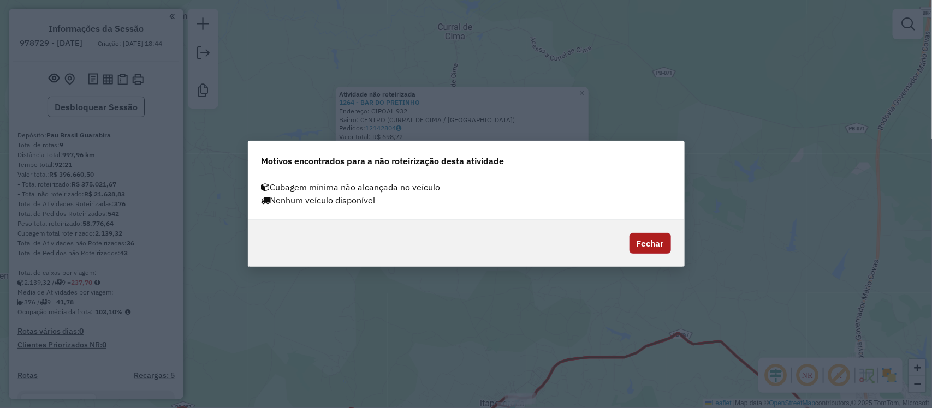
click at [642, 243] on button "Fechar" at bounding box center [650, 243] width 41 height 21
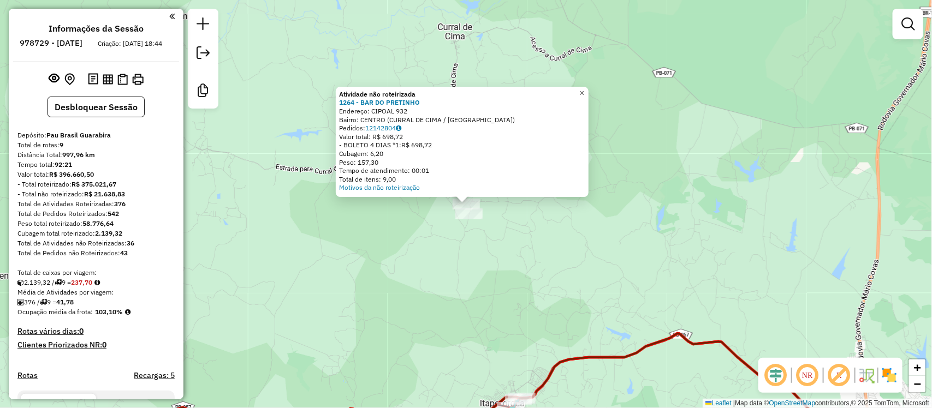
click at [584, 88] on span "×" at bounding box center [581, 92] width 5 height 9
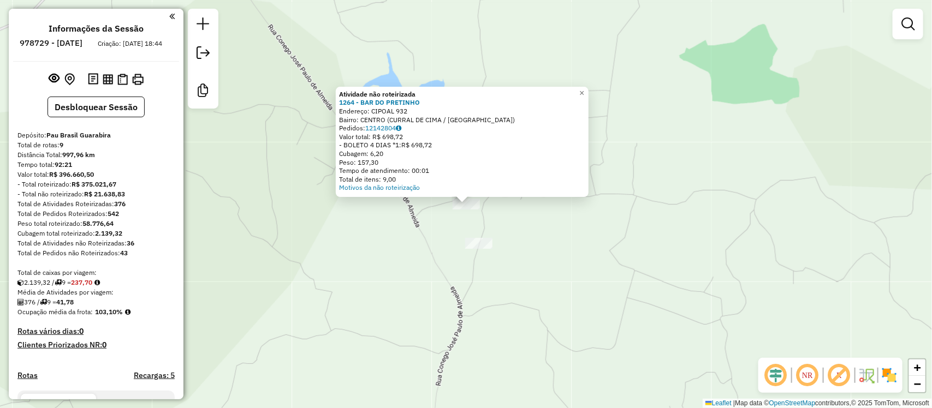
click at [592, 265] on div "Atividade não roteirizada 1264 - BAR DO PRETINHO Endereço: CIPOAL 932 Bairro: C…" at bounding box center [466, 204] width 932 height 408
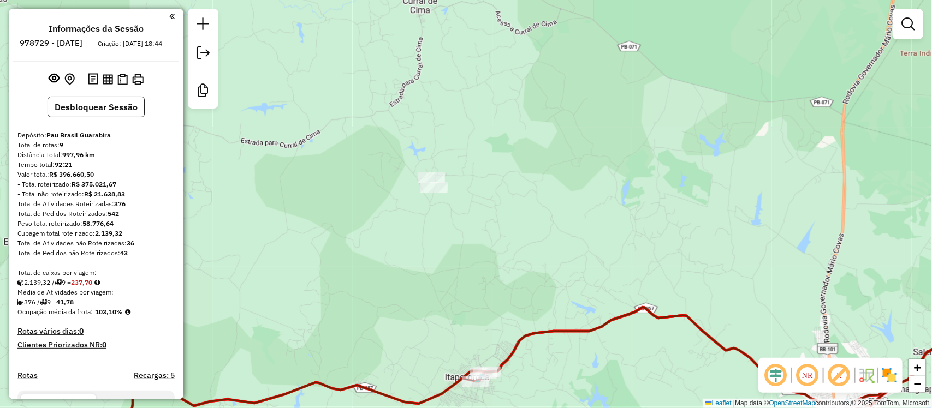
drag, startPoint x: 460, startPoint y: 170, endPoint x: 454, endPoint y: 180, distance: 11.5
click at [456, 180] on div "Janela de atendimento Grade de atendimento Capacidade Transportadoras Veículos …" at bounding box center [466, 204] width 932 height 408
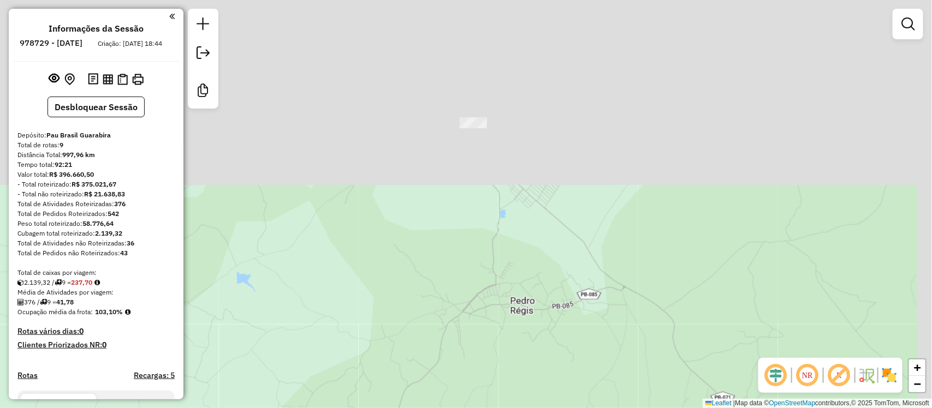
drag, startPoint x: 405, startPoint y: 266, endPoint x: 400, endPoint y: 271, distance: 6.2
click at [400, 272] on div "Janela de atendimento Grade de atendimento Capacidade Transportadoras Veículos …" at bounding box center [466, 204] width 932 height 408
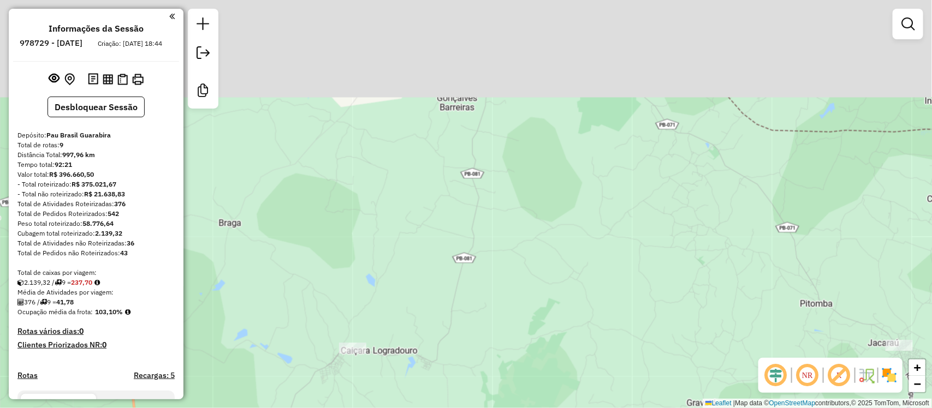
drag, startPoint x: 398, startPoint y: 218, endPoint x: 393, endPoint y: 283, distance: 64.6
click at [393, 283] on div "Janela de atendimento Grade de atendimento Capacidade Transportadoras Veículos …" at bounding box center [466, 204] width 932 height 408
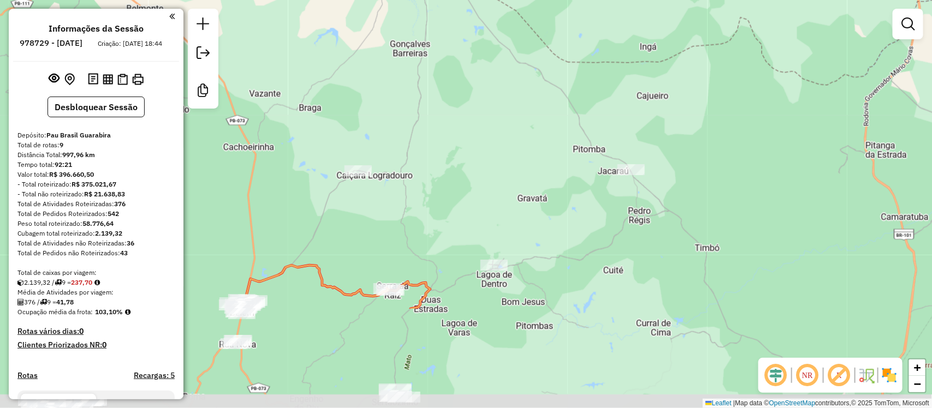
drag, startPoint x: 497, startPoint y: 328, endPoint x: 484, endPoint y: 187, distance: 141.5
click at [484, 187] on div "Janela de atendimento Grade de atendimento Capacidade Transportadoras Veículos …" at bounding box center [466, 204] width 932 height 408
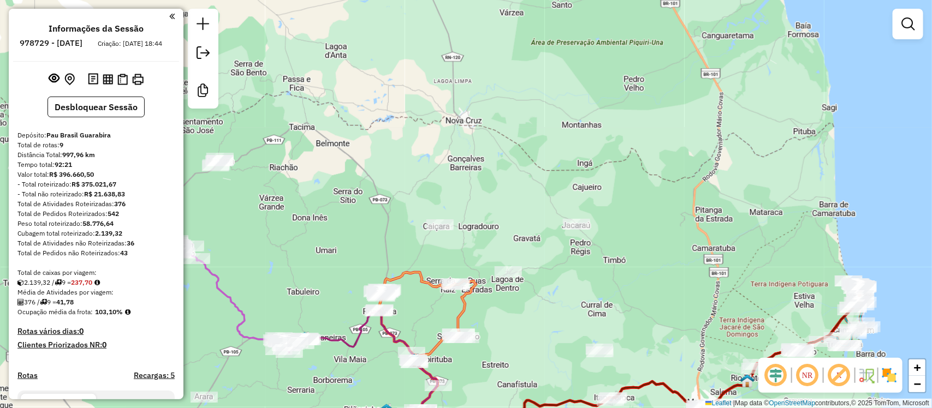
drag, startPoint x: 367, startPoint y: 226, endPoint x: 561, endPoint y: 241, distance: 195.0
click at [561, 241] on div "Janela de atendimento Grade de atendimento Capacidade Transportadoras Veículos …" at bounding box center [466, 204] width 932 height 408
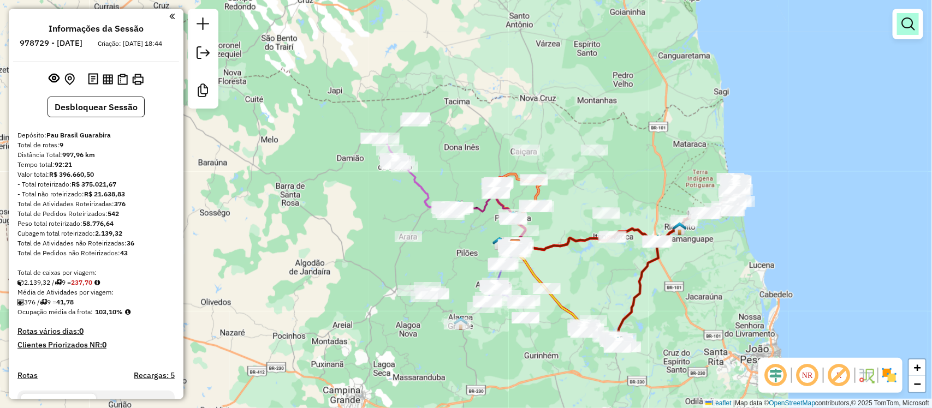
click at [905, 33] on link at bounding box center [908, 24] width 22 height 22
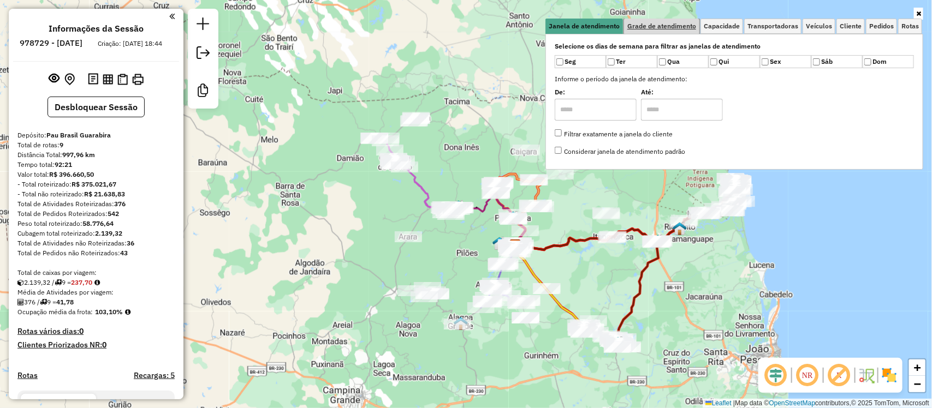
click at [656, 27] on span "Grade de atendimento" at bounding box center [661, 26] width 69 height 7
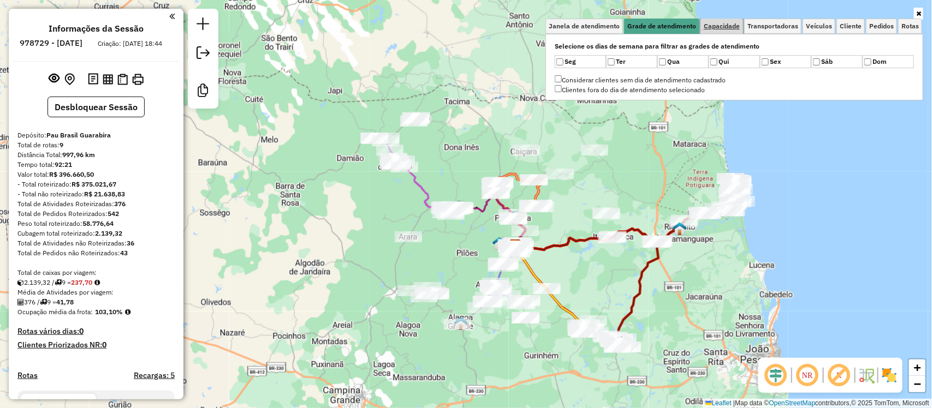
click at [736, 25] on span "Capacidade" at bounding box center [722, 26] width 36 height 7
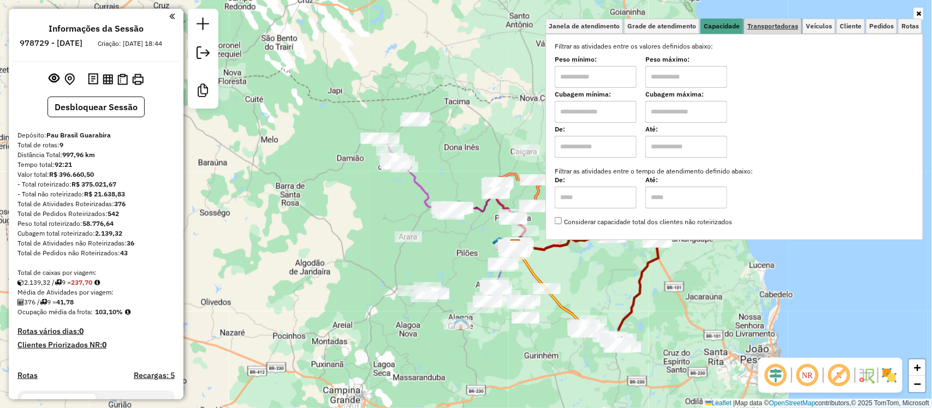
click at [775, 25] on span "Transportadoras" at bounding box center [773, 26] width 51 height 7
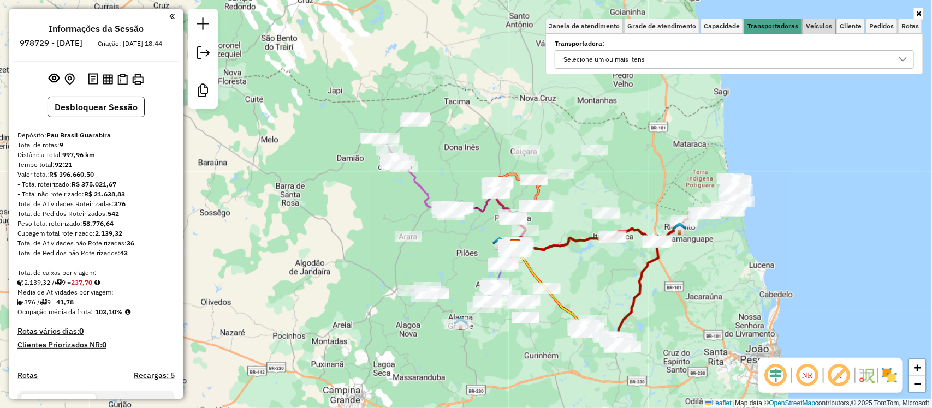
click at [815, 25] on span "Veículos" at bounding box center [819, 26] width 26 height 7
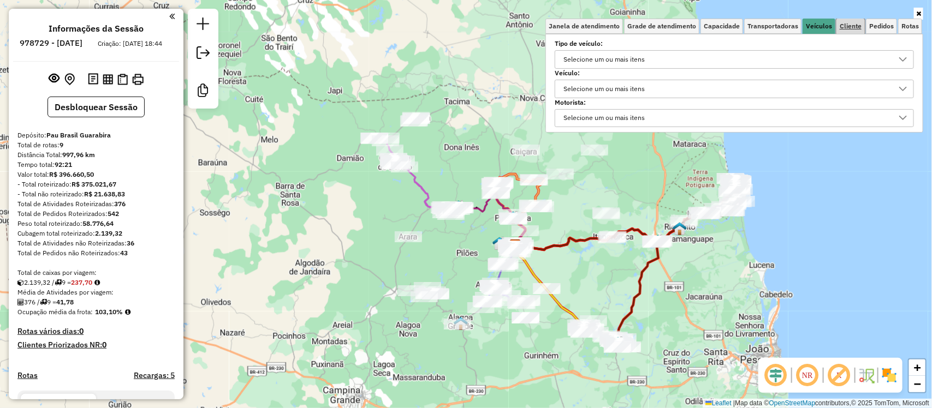
click at [844, 25] on span "Cliente" at bounding box center [851, 26] width 22 height 7
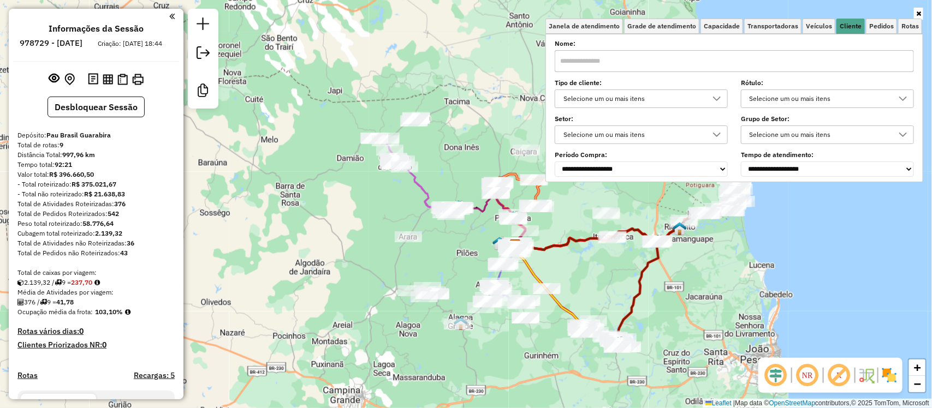
click at [833, 99] on div "Selecione um ou mais itens" at bounding box center [819, 98] width 147 height 17
click at [828, 91] on div "Selecione um ou mais itens" at bounding box center [819, 98] width 147 height 17
click at [752, 94] on div "Selecione um ou mais itens" at bounding box center [819, 98] width 147 height 17
click at [754, 123] on div "All items unselected" at bounding box center [753, 122] width 10 height 10
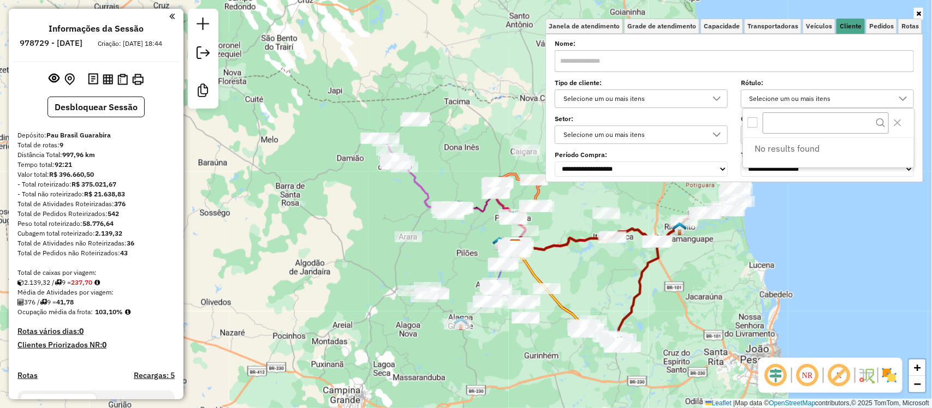
scroll to position [5, 3]
click at [754, 124] on div "All items unselected" at bounding box center [753, 122] width 10 height 10
click at [412, 44] on div "Janela de atendimento Grade de atendimento Capacidade Transportadoras Veículos …" at bounding box center [466, 204] width 932 height 408
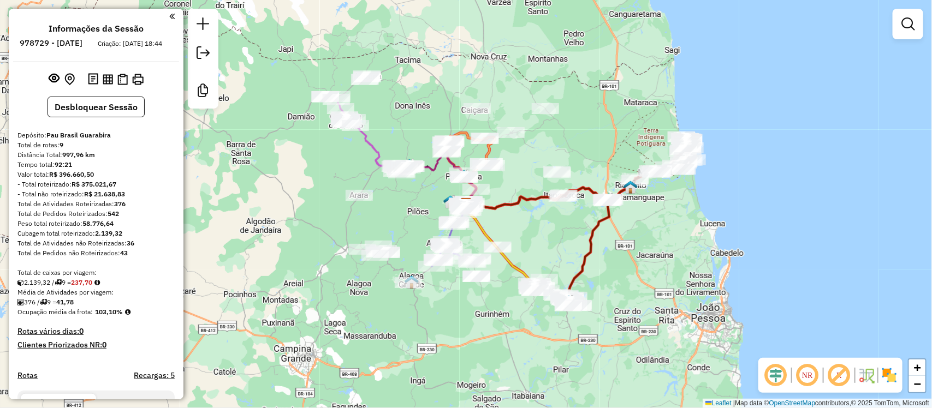
click at [904, 39] on div "Janela de atendimento Grade de atendimento Capacidade Transportadoras Veículos …" at bounding box center [908, 29] width 31 height 40
click at [903, 29] on em at bounding box center [907, 23] width 13 height 13
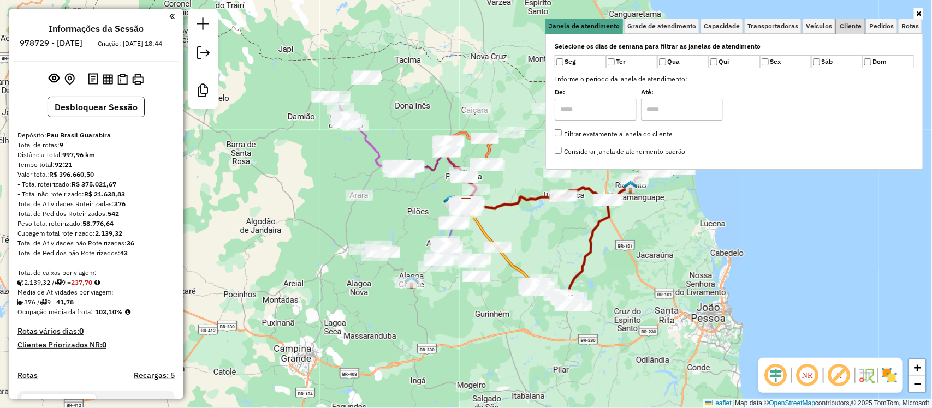
click at [852, 26] on span "Cliente" at bounding box center [851, 26] width 22 height 7
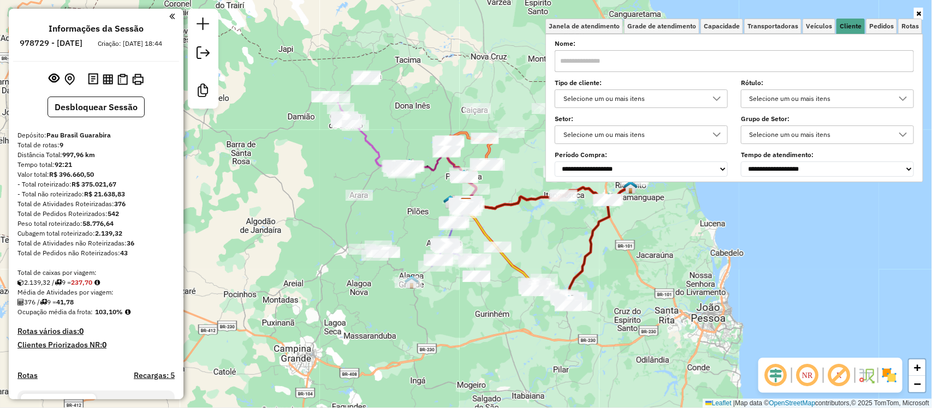
click at [851, 98] on div "Selecione um ou mais itens" at bounding box center [819, 98] width 147 height 17
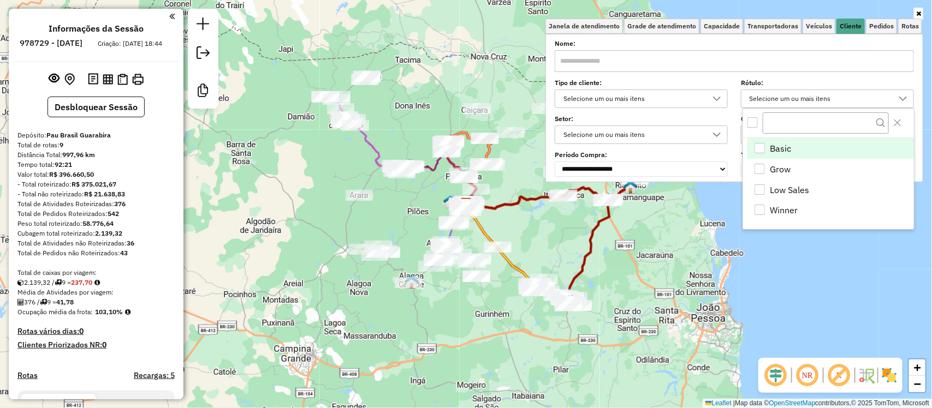
scroll to position [6, 38]
click at [762, 167] on div "Grow" at bounding box center [760, 169] width 10 height 10
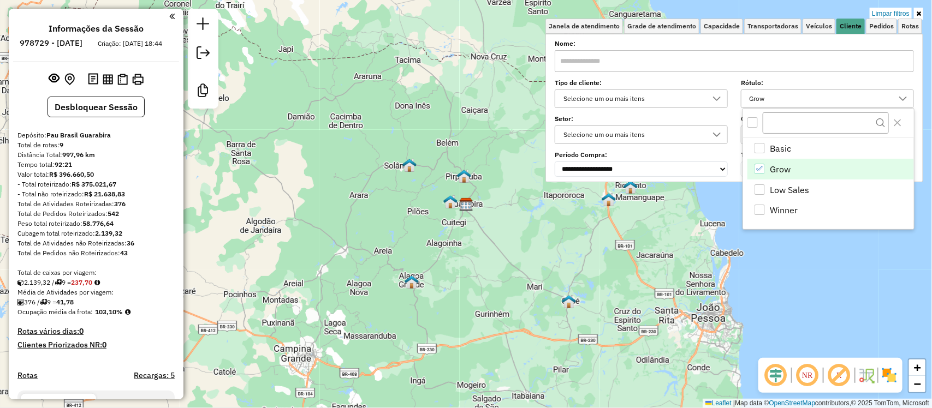
click at [760, 168] on icon "Grow" at bounding box center [760, 169] width 8 height 8
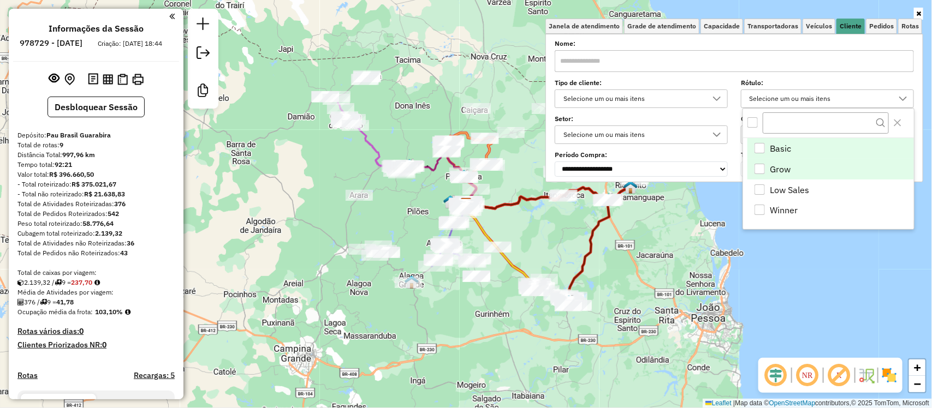
click at [760, 145] on div "Basic" at bounding box center [760, 148] width 10 height 10
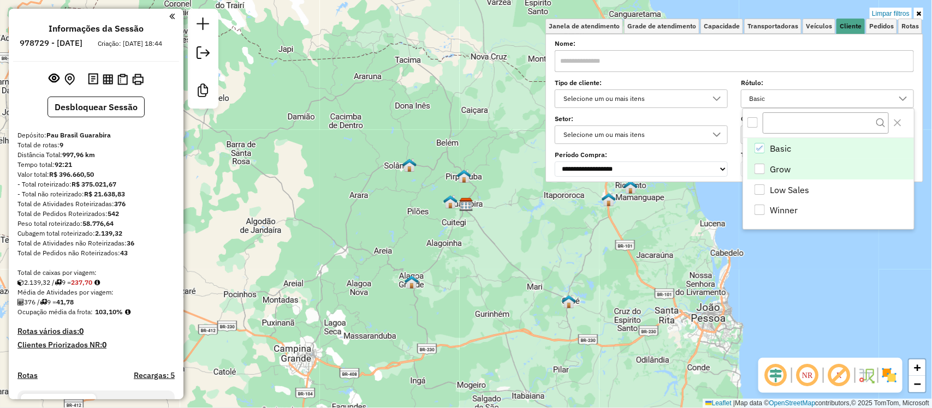
click at [760, 145] on icon "Basic" at bounding box center [760, 149] width 8 height 8
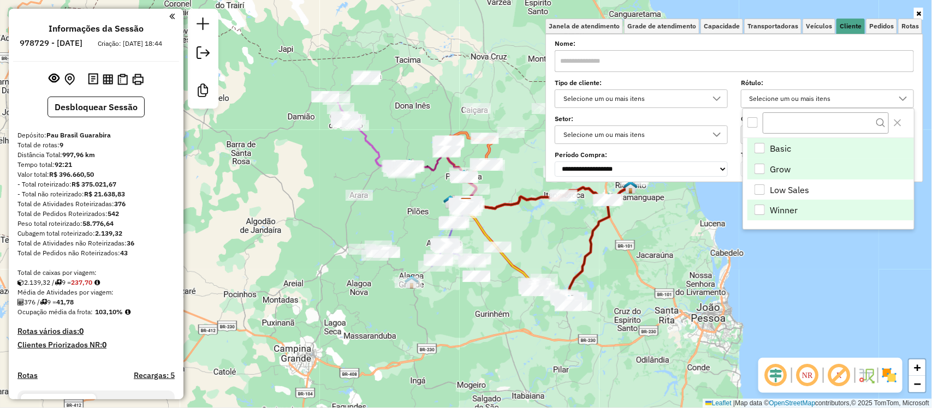
click at [763, 210] on div "Winner" at bounding box center [760, 210] width 10 height 10
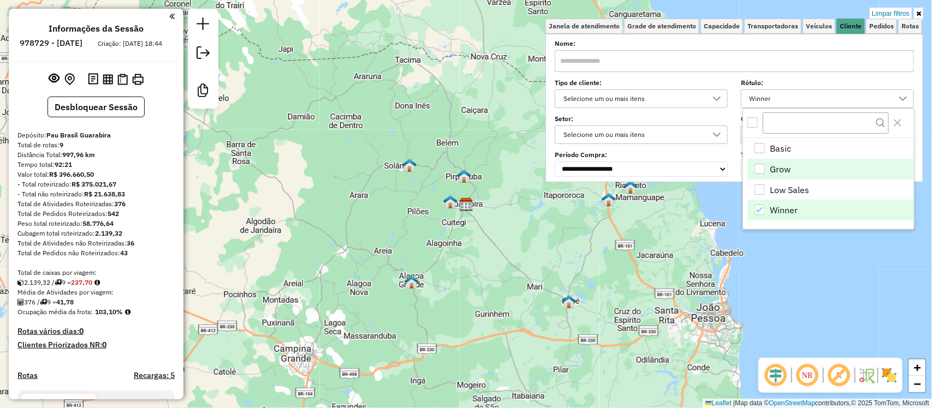
click at [763, 210] on icon "Winner" at bounding box center [760, 210] width 8 height 8
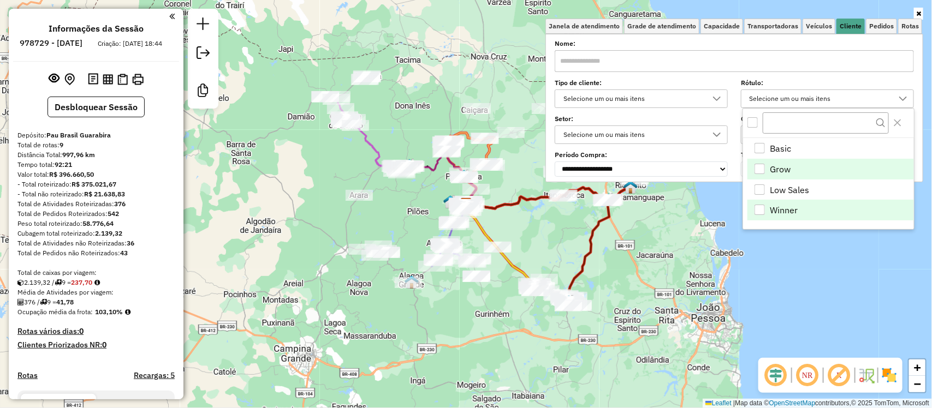
click at [762, 211] on div "Winner" at bounding box center [760, 210] width 10 height 10
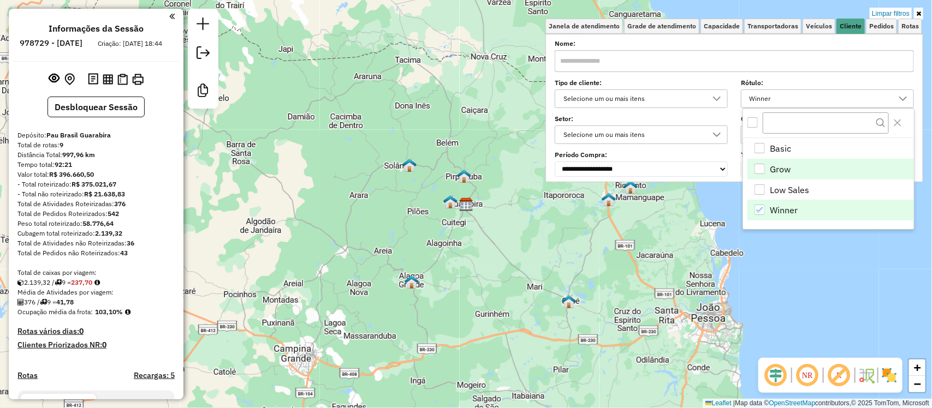
click at [760, 168] on div "Grow" at bounding box center [760, 169] width 10 height 10
click at [760, 168] on icon "Grow" at bounding box center [760, 169] width 8 height 8
click at [761, 213] on icon "Winner" at bounding box center [760, 210] width 8 height 8
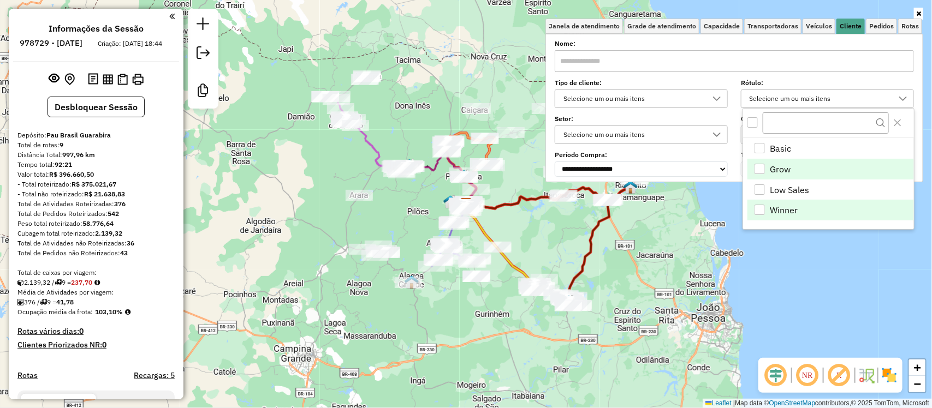
click at [653, 217] on div "Janela de atendimento Grade de atendimento Capacidade Transportadoras Veículos …" at bounding box center [466, 204] width 932 height 408
